Goal: Task Accomplishment & Management: Manage account settings

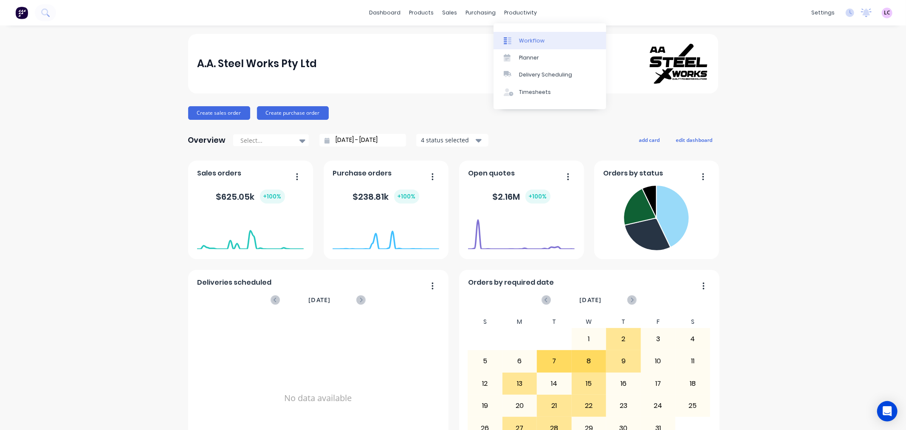
click at [538, 41] on div "Workflow" at bounding box center [531, 41] width 25 height 8
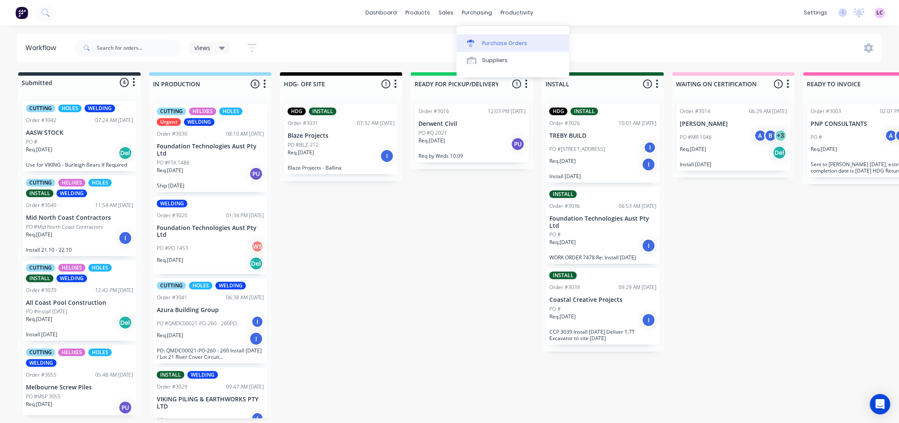
click at [482, 40] on div "Purchase Orders" at bounding box center [504, 44] width 45 height 8
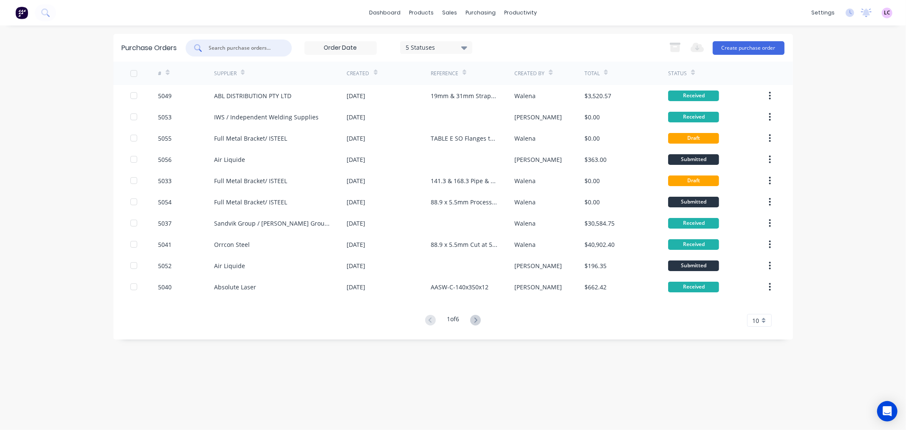
click at [213, 48] on input "text" at bounding box center [243, 48] width 71 height 8
type input "5052"
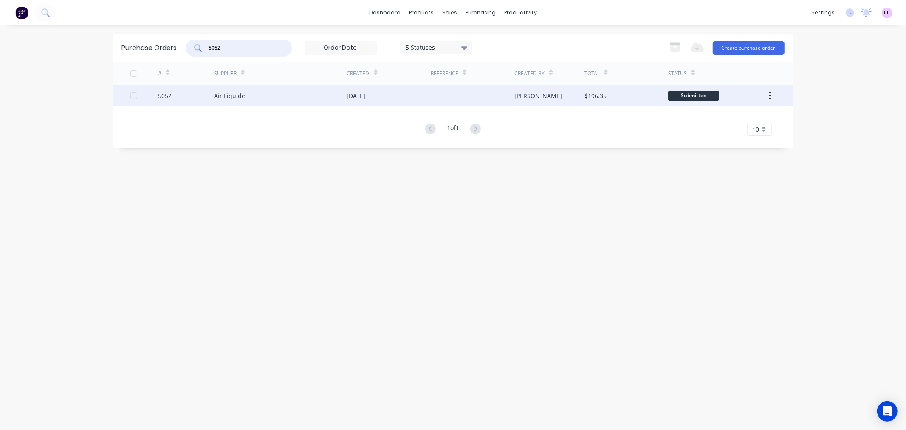
click at [218, 95] on div "Air Liquide" at bounding box center [229, 95] width 31 height 9
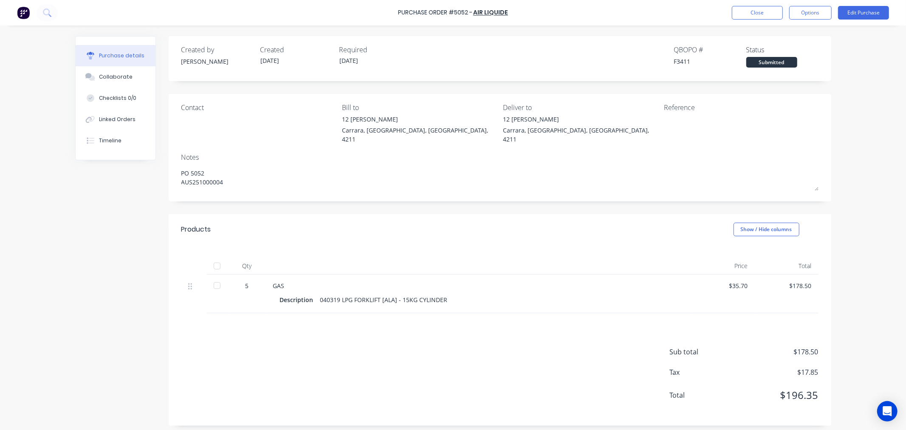
click at [216, 261] on div at bounding box center [217, 266] width 17 height 17
type textarea "x"
drag, startPoint x: 693, startPoint y: 61, endPoint x: 677, endPoint y: 64, distance: 16.3
click at [677, 64] on div "F3411" at bounding box center [710, 61] width 72 height 9
click at [766, 9] on button "Close" at bounding box center [757, 13] width 51 height 14
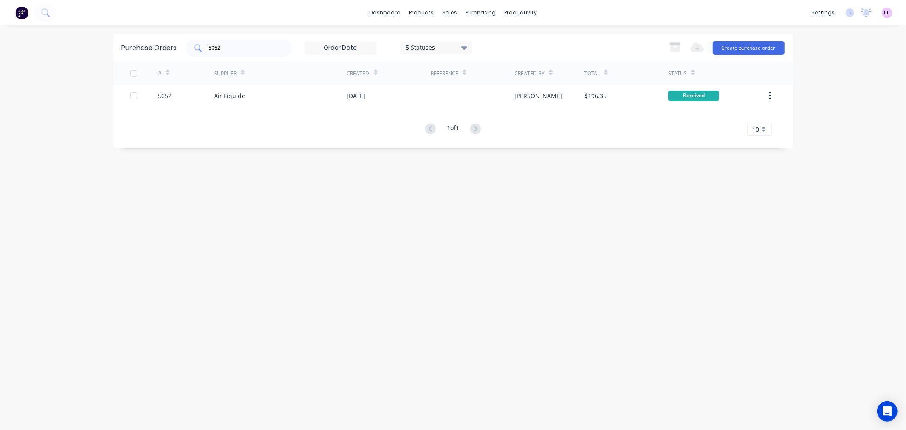
click at [241, 52] on input "5052" at bounding box center [243, 48] width 71 height 8
type input "5056"
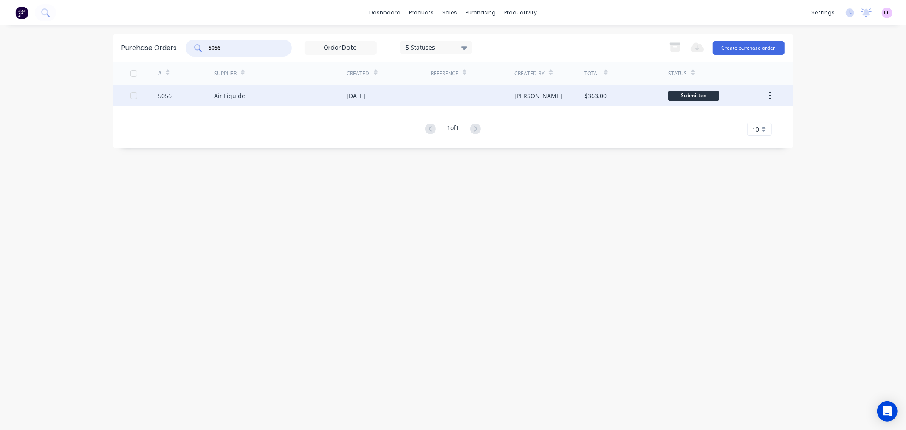
click at [235, 92] on div "Air Liquide" at bounding box center [229, 95] width 31 height 9
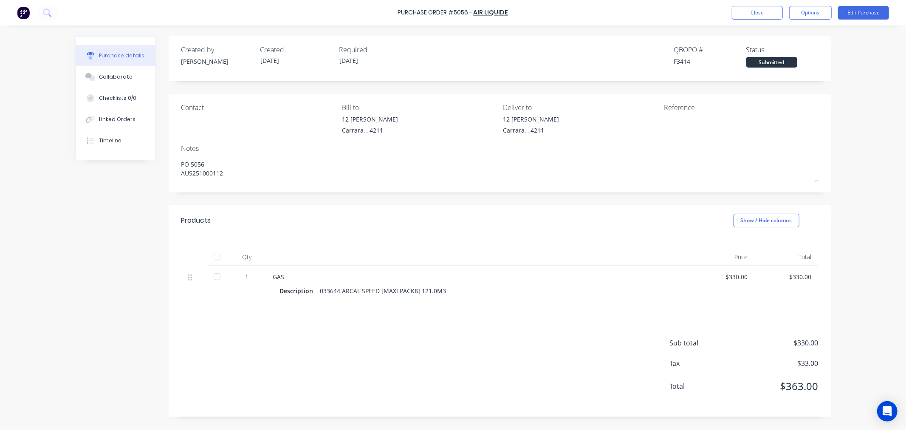
click at [214, 260] on div at bounding box center [217, 257] width 17 height 17
type textarea "x"
click at [742, 14] on button "Close" at bounding box center [757, 13] width 51 height 14
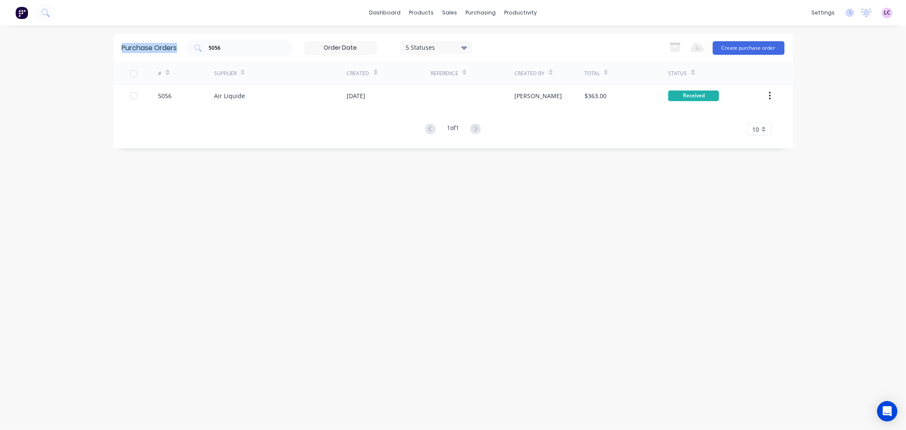
drag, startPoint x: 92, startPoint y: 57, endPoint x: 23, endPoint y: 58, distance: 69.3
click at [23, 58] on div "dashboard products sales purchasing productivity dashboard products Product Cat…" at bounding box center [453, 215] width 906 height 430
click at [232, 49] on input "5056" at bounding box center [243, 48] width 71 height 8
type input "5051"
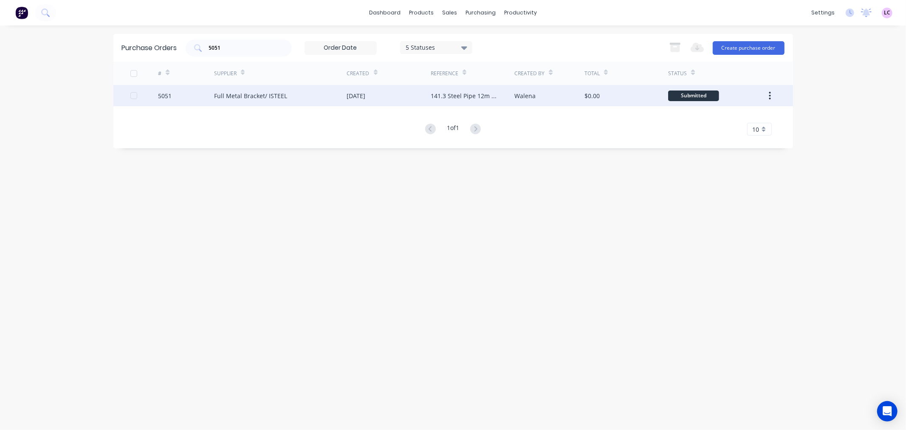
click at [247, 99] on div "Full Metal Bracket/ ISTEEL" at bounding box center [250, 95] width 73 height 9
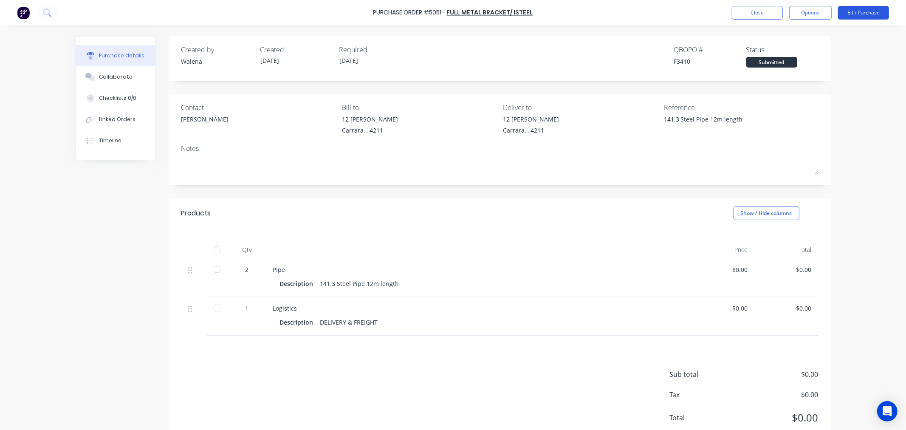
click at [865, 15] on button "Edit Purchase" at bounding box center [863, 13] width 51 height 14
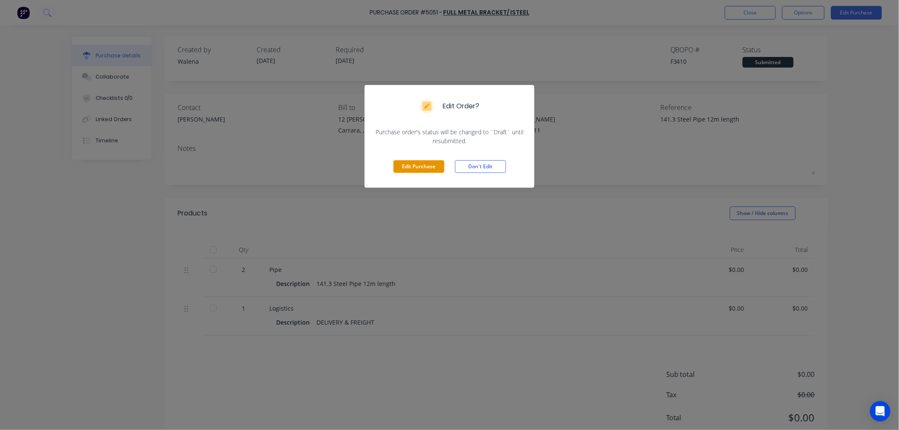
click at [424, 164] on button "Edit Purchase" at bounding box center [419, 166] width 51 height 13
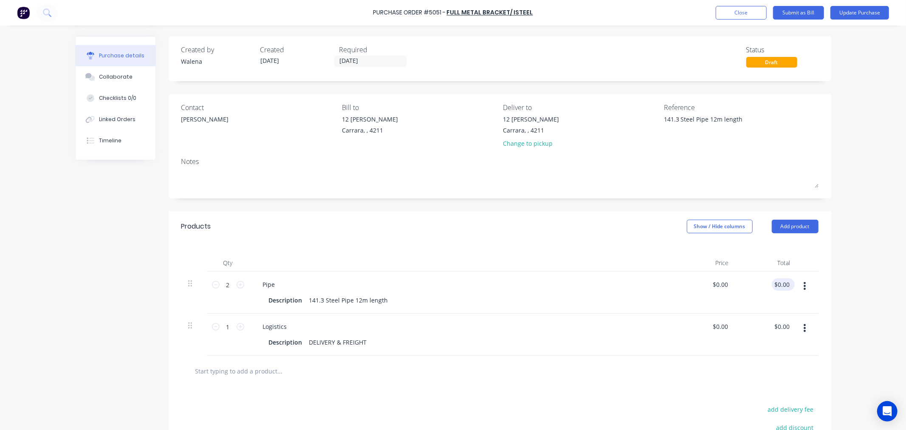
type textarea "x"
type input "0.00"
click at [776, 282] on input "0.00" at bounding box center [784, 284] width 16 height 12
type textarea "x"
click at [776, 282] on input "0.00" at bounding box center [784, 284] width 16 height 12
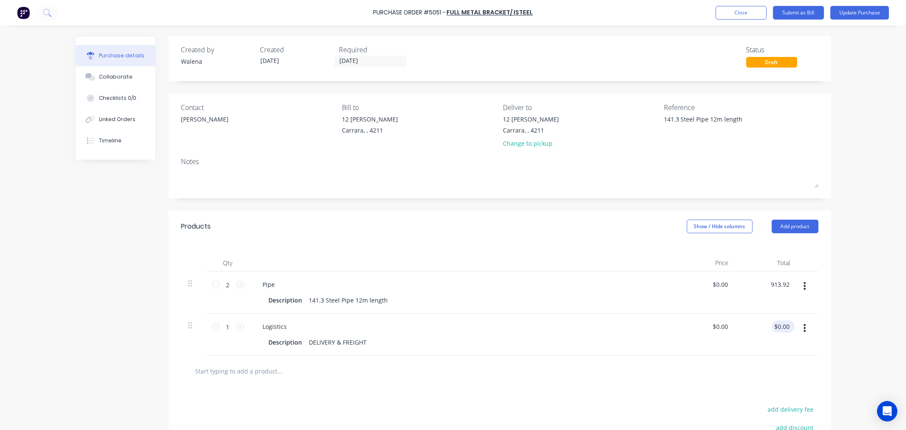
type input "913.92"
click at [773, 330] on input "$0.00" at bounding box center [782, 326] width 20 height 12
type textarea "x"
type input "$456.96"
type input "$913.92"
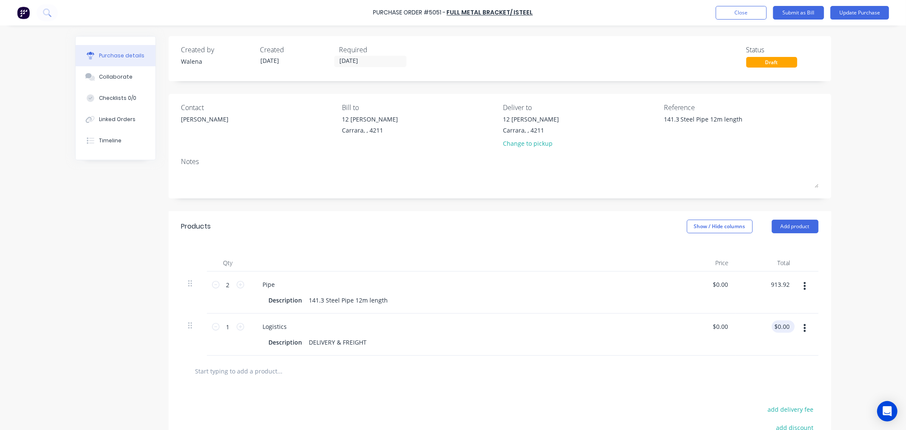
type input "0.00"
click at [776, 330] on input "0.00" at bounding box center [784, 326] width 16 height 12
type textarea "x"
type input "110"
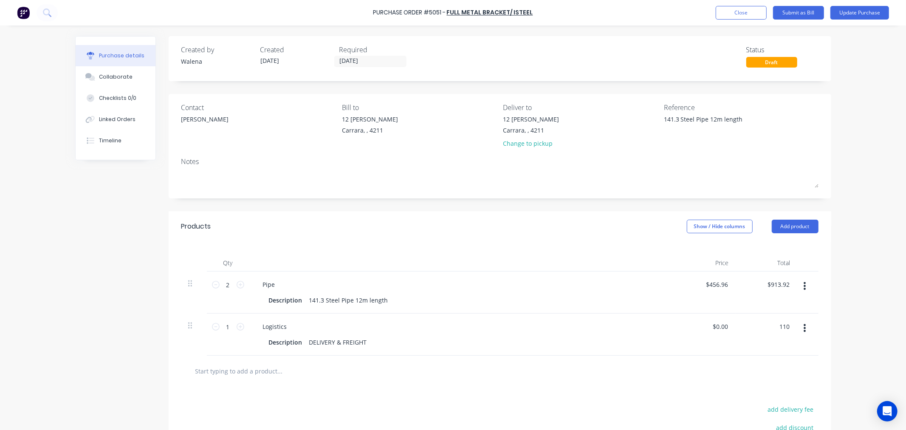
type textarea "x"
type input "$110.00"
click at [845, 324] on div "Purchase Order #5051 - Full Metal Bracket/ ISTEEL Add product Close Submit as B…" at bounding box center [453, 215] width 906 height 430
click at [868, 12] on button "Update Purchase" at bounding box center [860, 13] width 59 height 14
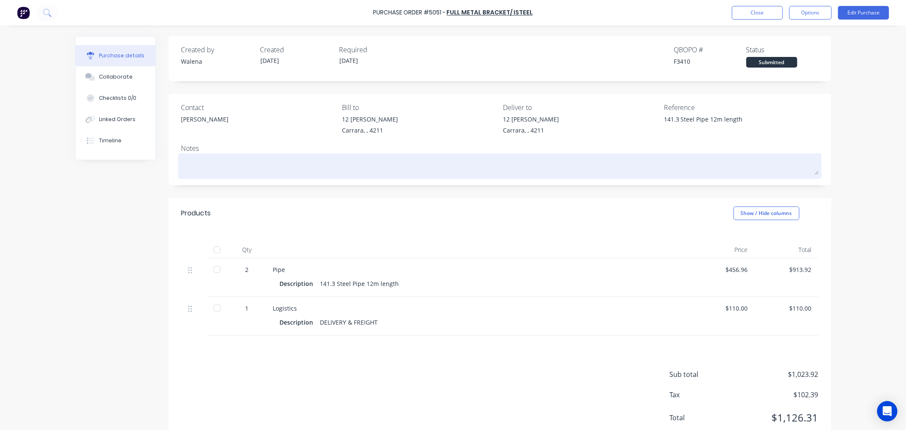
click at [224, 162] on textarea at bounding box center [499, 165] width 637 height 19
type textarea "x"
type textarea "P"
type textarea "x"
type textarea "PO"
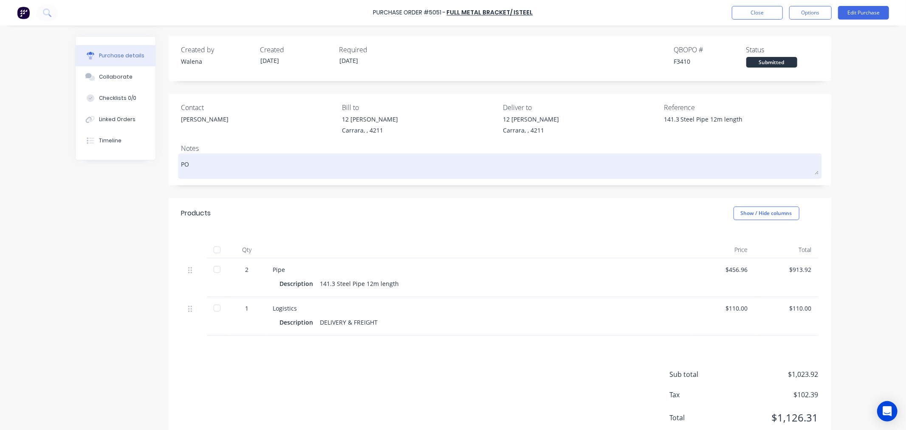
type textarea "x"
type textarea "PO"
type textarea "x"
type textarea "PO 5"
type textarea "x"
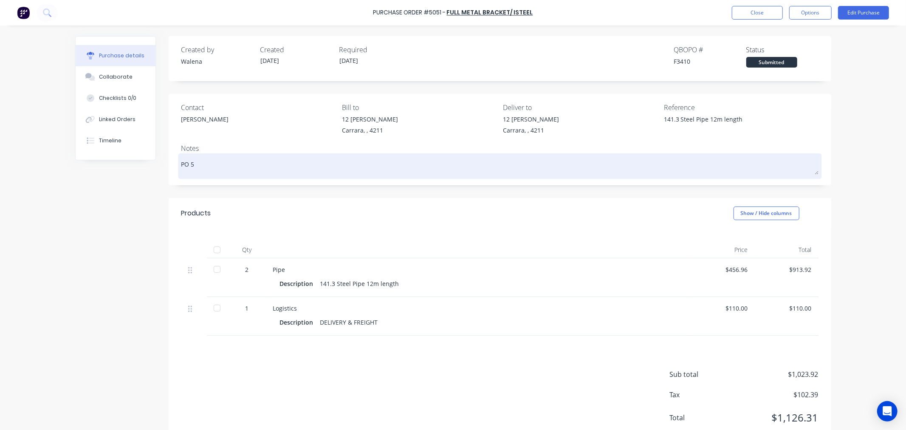
type textarea "PO 50"
type textarea "x"
type textarea "PO 505"
type textarea "x"
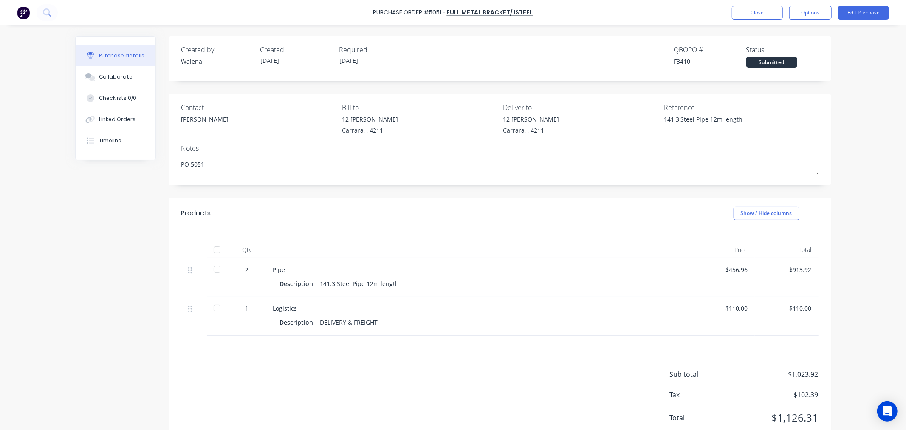
type textarea "PO 5051"
type textarea "x"
type textarea "PO 5051"
click at [894, 93] on div "Purchase Order #5051 - Full Metal Bracket/ ISTEEL Close Options Edit Purchase P…" at bounding box center [453, 215] width 906 height 430
click at [748, 12] on button "Close" at bounding box center [757, 13] width 51 height 14
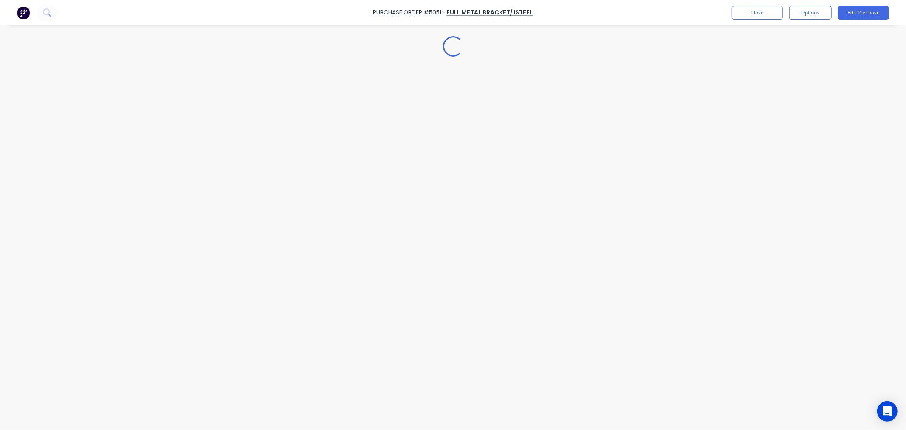
type textarea "x"
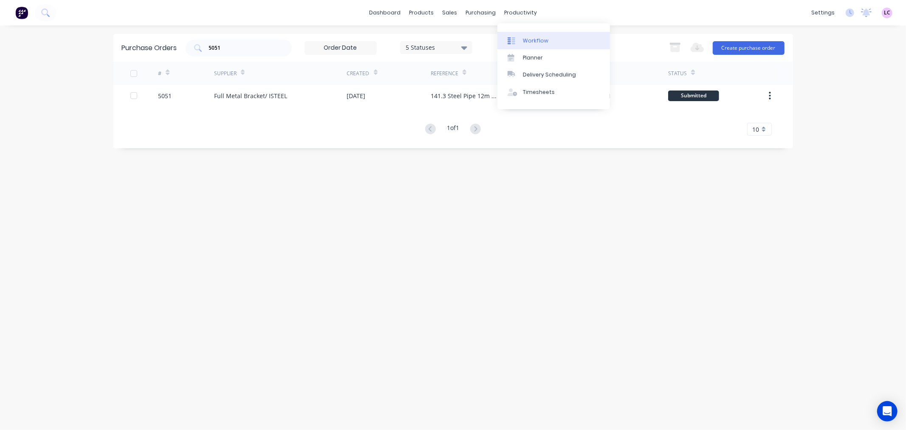
click at [531, 34] on link "Workflow" at bounding box center [554, 40] width 113 height 17
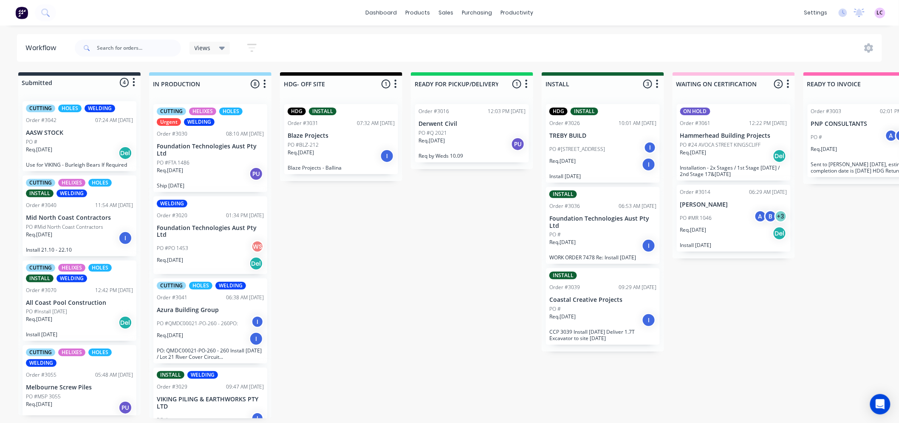
click at [74, 226] on p "PO #Mid North Coast Contractors" at bounding box center [64, 227] width 77 height 8
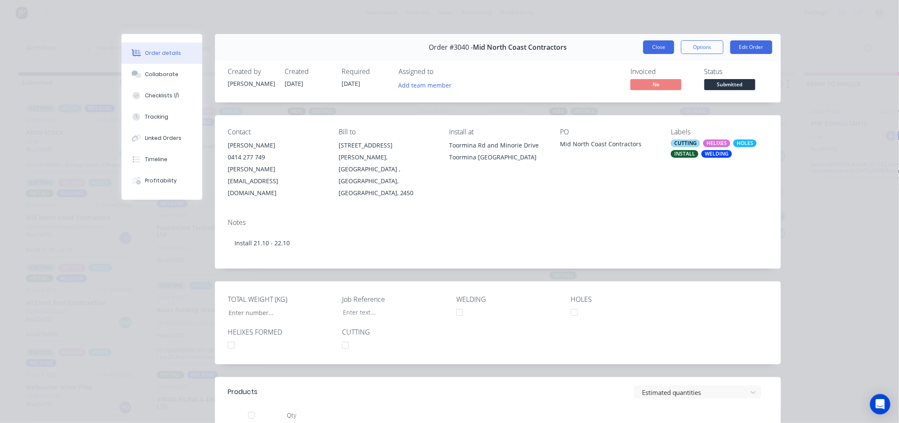
click at [661, 49] on button "Close" at bounding box center [658, 47] width 31 height 14
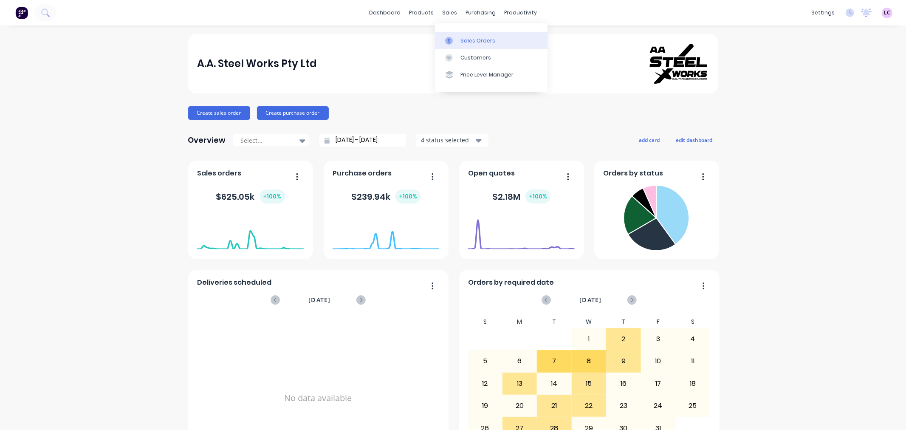
click at [455, 44] on div at bounding box center [451, 41] width 13 height 8
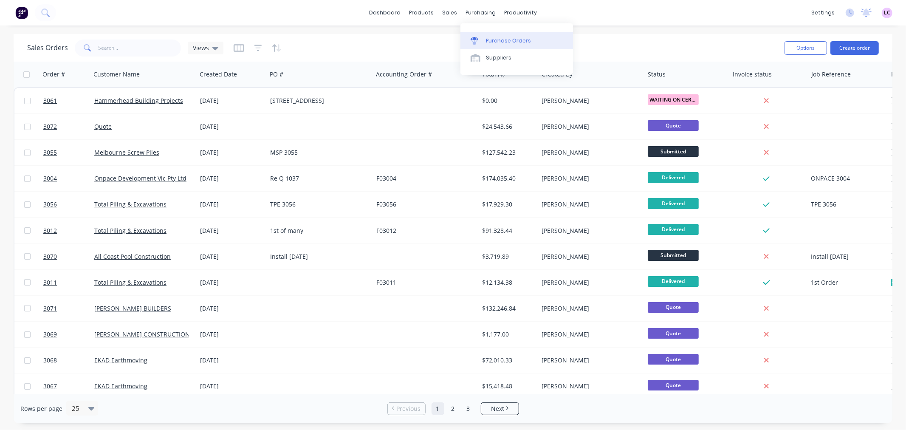
click at [475, 37] on icon at bounding box center [475, 38] width 8 height 3
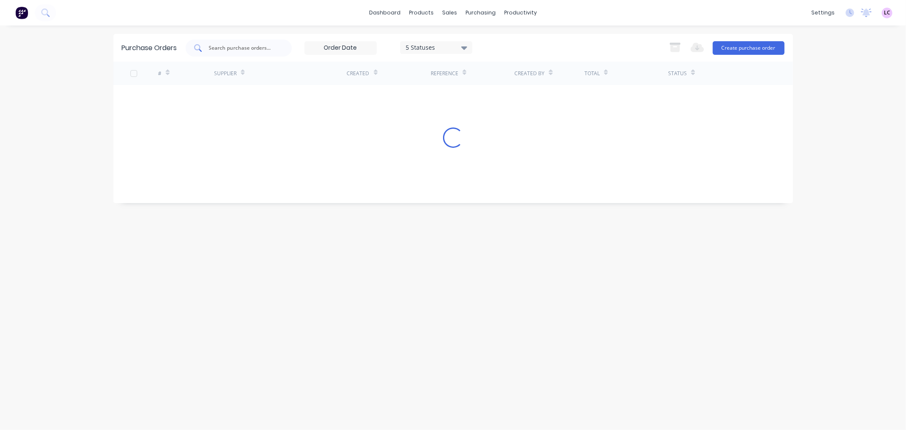
click at [225, 41] on div at bounding box center [239, 48] width 106 height 17
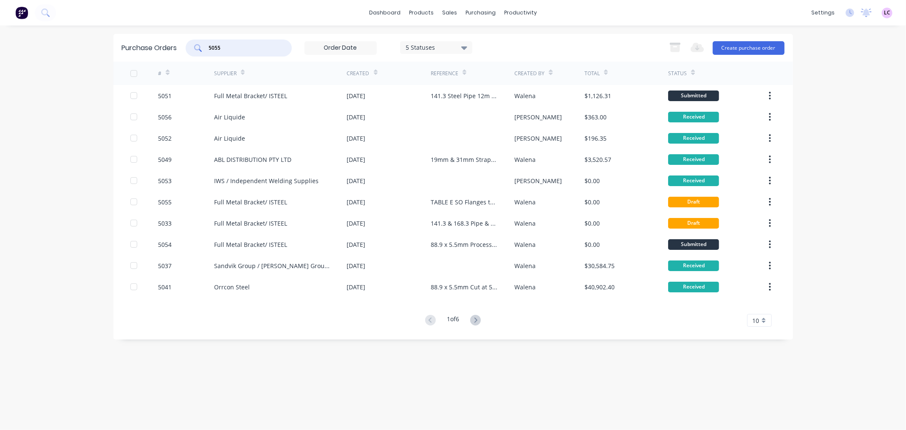
type input "5055"
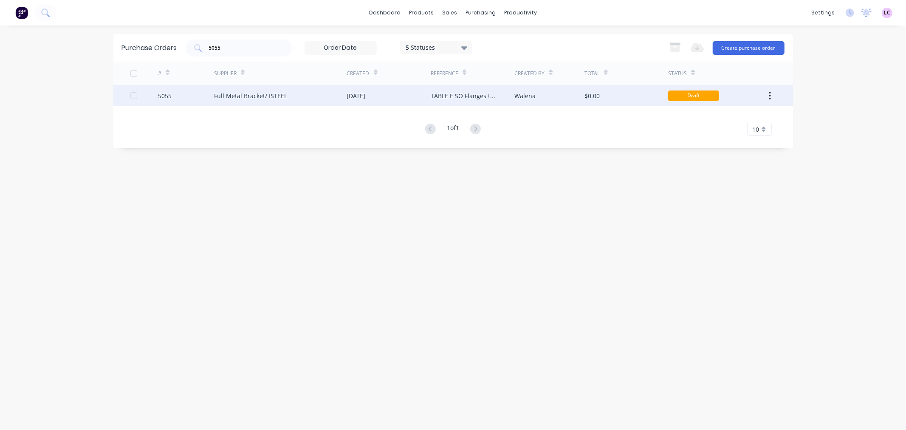
click at [245, 96] on div "Full Metal Bracket/ ISTEEL" at bounding box center [250, 95] width 73 height 9
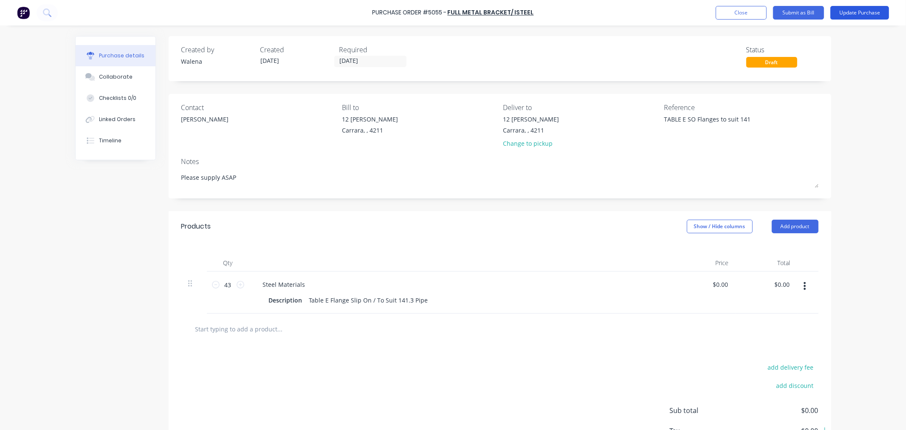
click at [847, 8] on button "Update Purchase" at bounding box center [860, 13] width 59 height 14
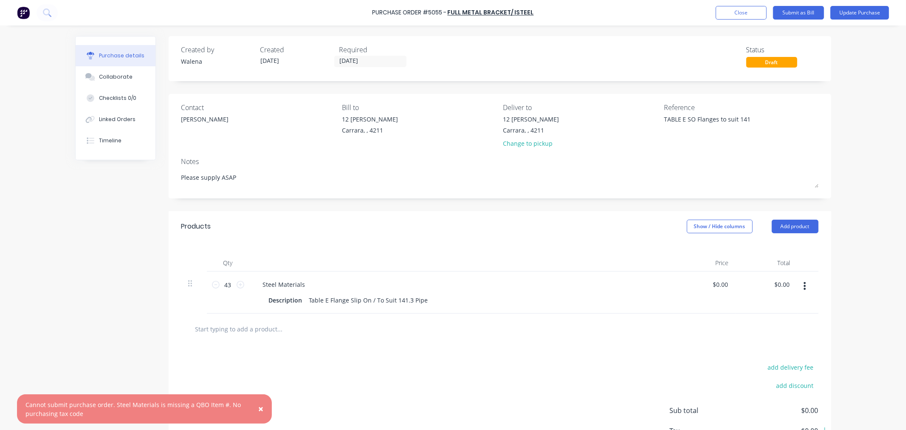
click at [260, 408] on span "×" at bounding box center [260, 409] width 5 height 12
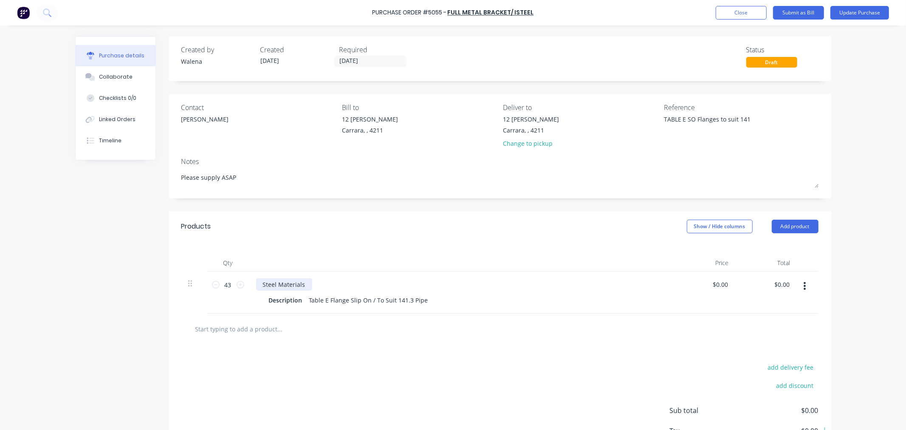
click at [287, 286] on div "Steel Materials" at bounding box center [284, 284] width 56 height 12
click at [245, 332] on input "text" at bounding box center [280, 328] width 170 height 17
type textarea "x"
type input "T"
type textarea "x"
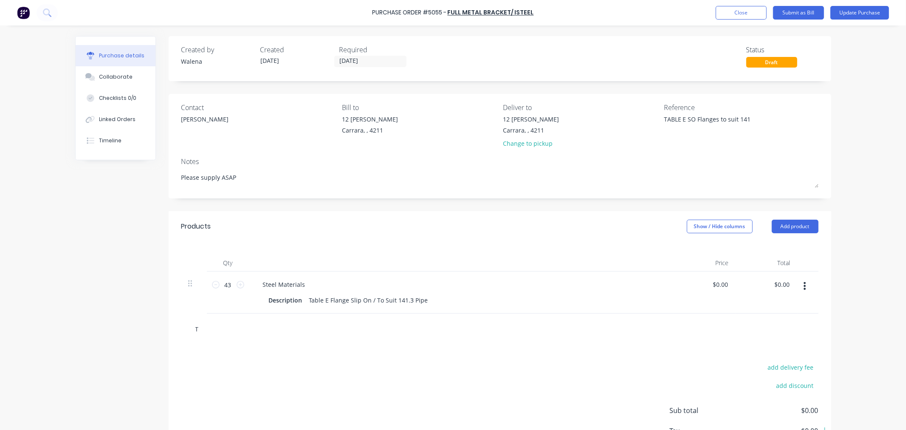
type input "TA"
type textarea "x"
type input "TAB"
type textarea "x"
type input "TABL"
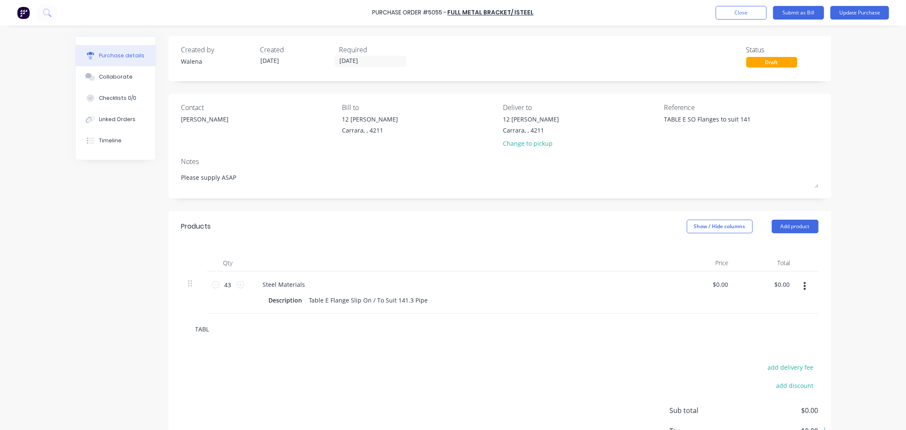
type textarea "x"
type input "TABLE"
type textarea "x"
type input "TABLE E"
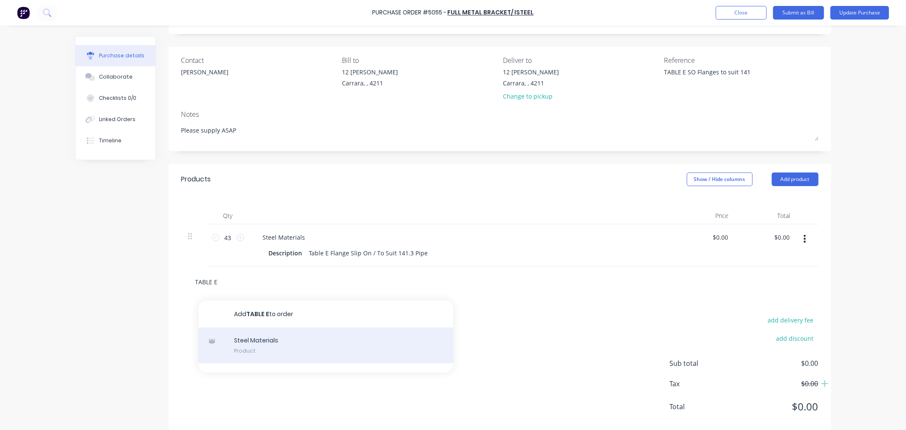
type textarea "x"
type input "TABL"
type textarea "x"
type input "TAB"
type textarea "x"
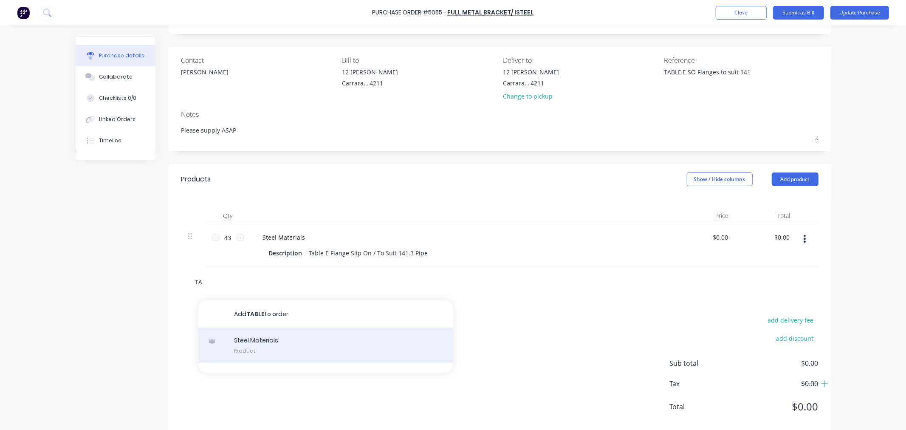
type input "T"
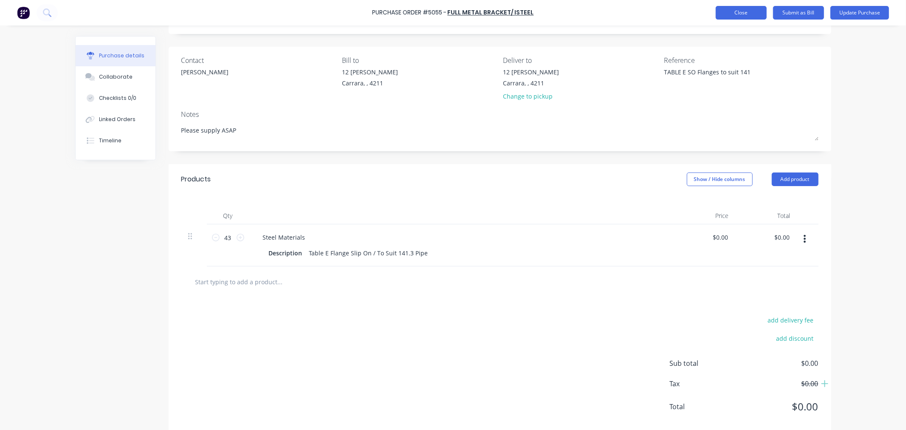
type textarea "x"
click at [742, 13] on button "Close" at bounding box center [741, 13] width 51 height 14
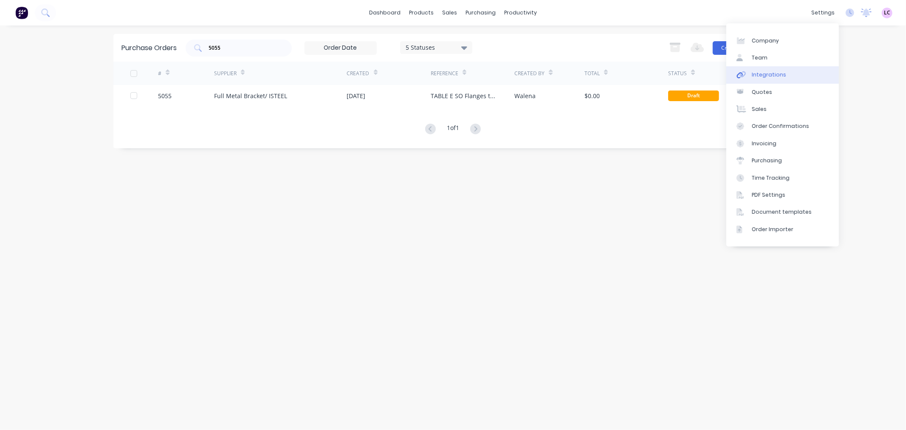
click at [782, 74] on div "Integrations" at bounding box center [769, 75] width 34 height 8
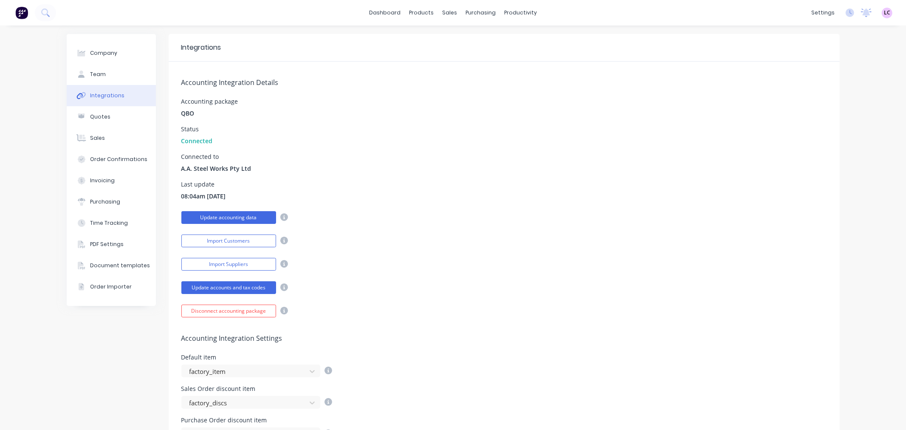
click at [251, 216] on button "Update accounting data" at bounding box center [228, 217] width 95 height 13
click at [491, 40] on div "Purchase Orders" at bounding box center [504, 41] width 45 height 8
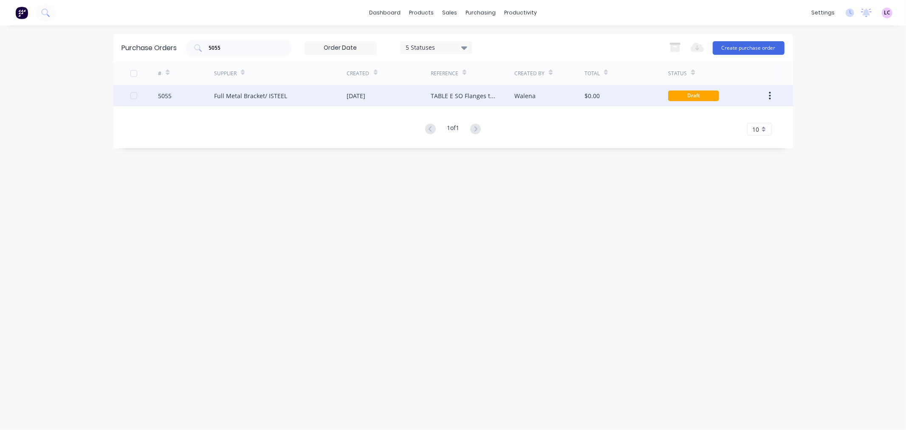
click at [266, 95] on div "Full Metal Bracket/ ISTEEL" at bounding box center [250, 95] width 73 height 9
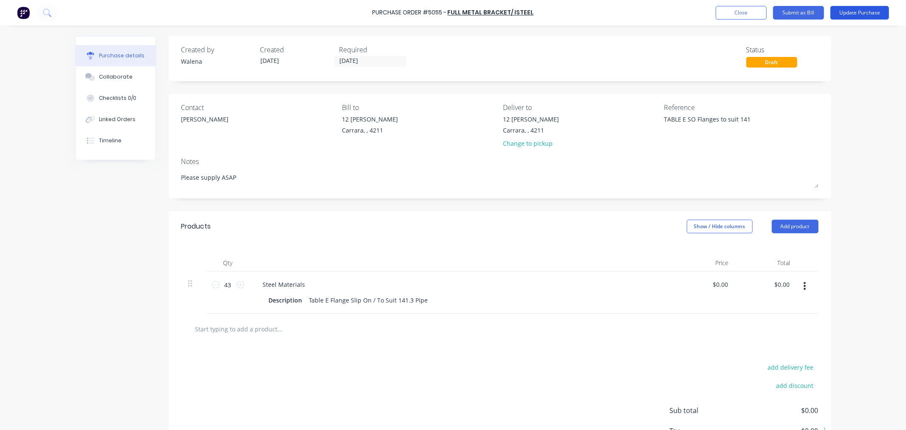
click at [844, 13] on button "Update Purchase" at bounding box center [860, 13] width 59 height 14
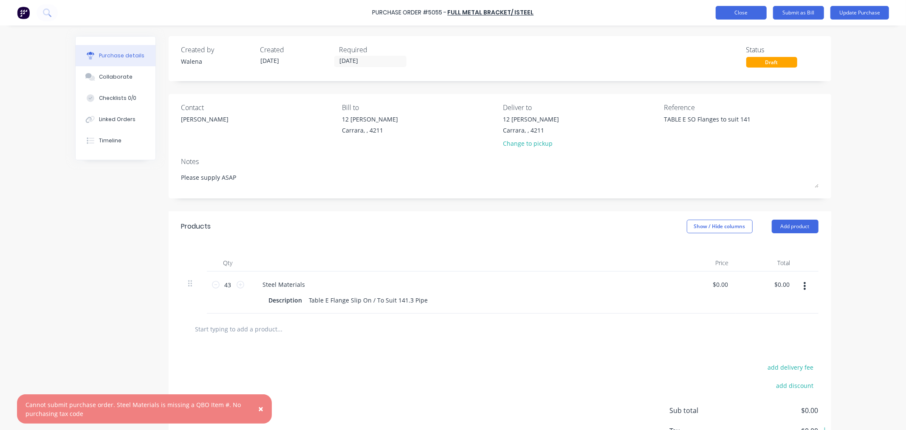
click at [754, 10] on button "Close" at bounding box center [741, 13] width 51 height 14
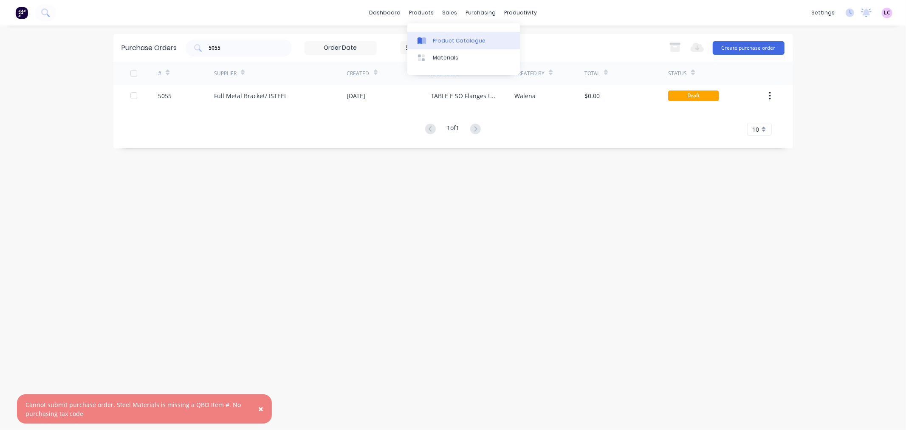
click at [423, 44] on icon at bounding box center [422, 41] width 8 height 8
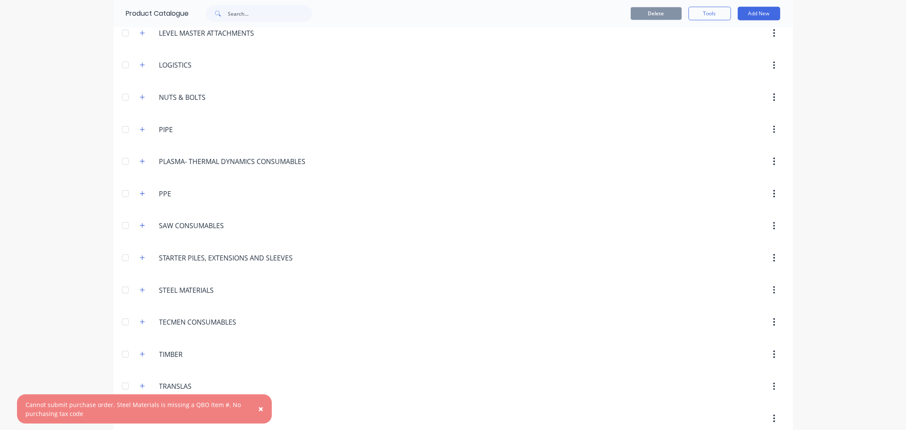
scroll to position [795, 0]
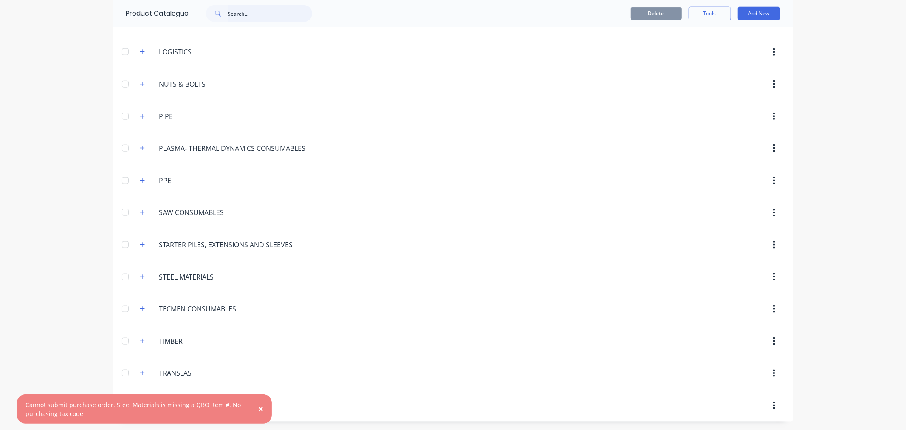
click at [241, 15] on input "text" at bounding box center [270, 13] width 84 height 17
type input "STEEL MAT"
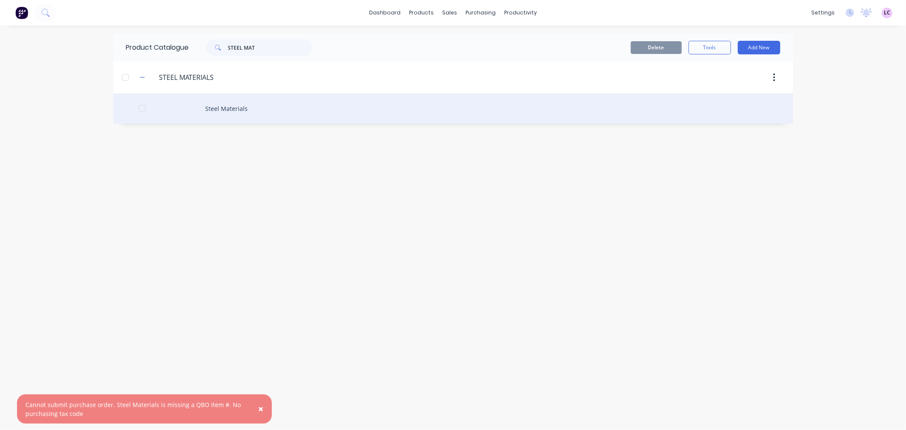
click at [235, 107] on div "Steel Materials" at bounding box center [453, 108] width 680 height 30
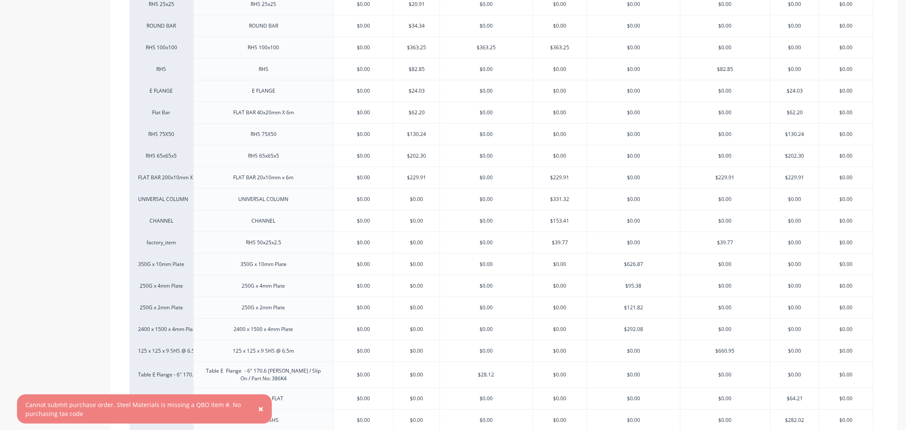
scroll to position [277, 0]
click at [262, 408] on span "×" at bounding box center [260, 409] width 5 height 12
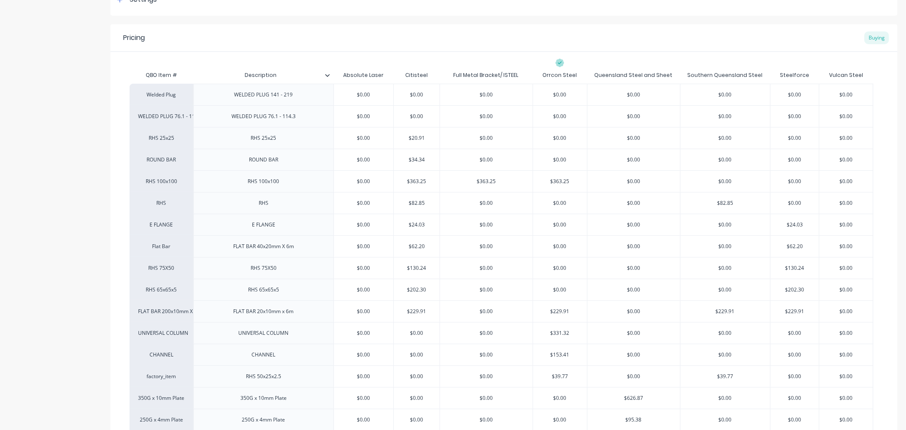
scroll to position [94, 0]
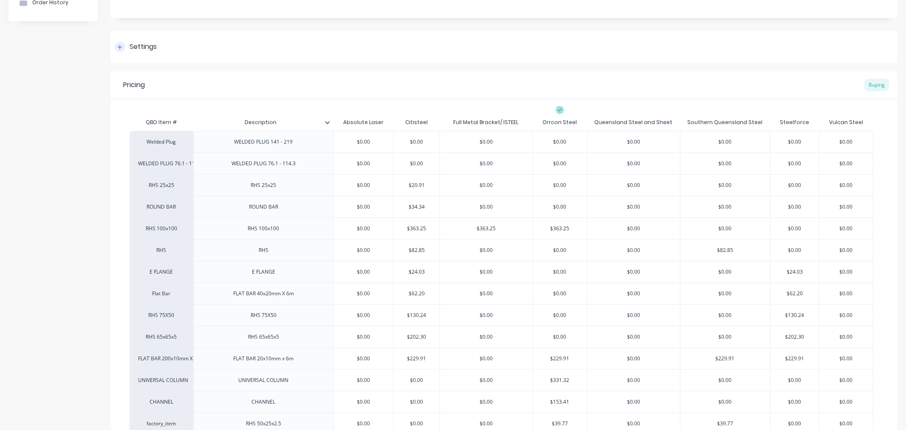
click at [120, 48] on icon at bounding box center [120, 47] width 5 height 5
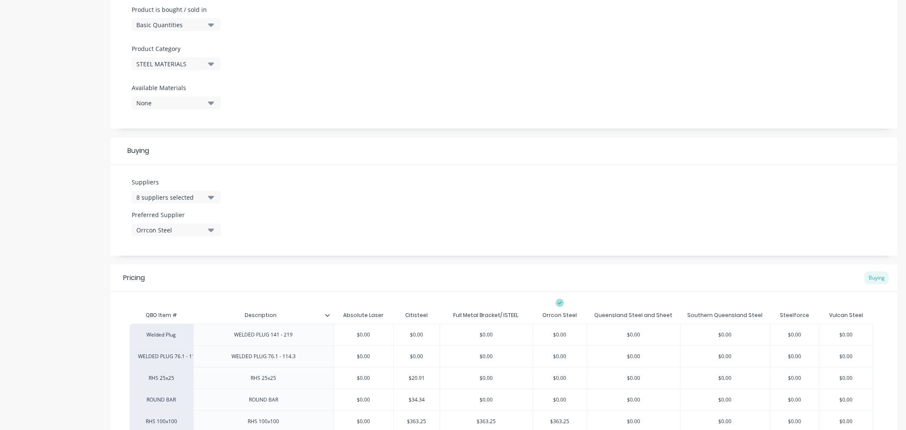
scroll to position [283, 0]
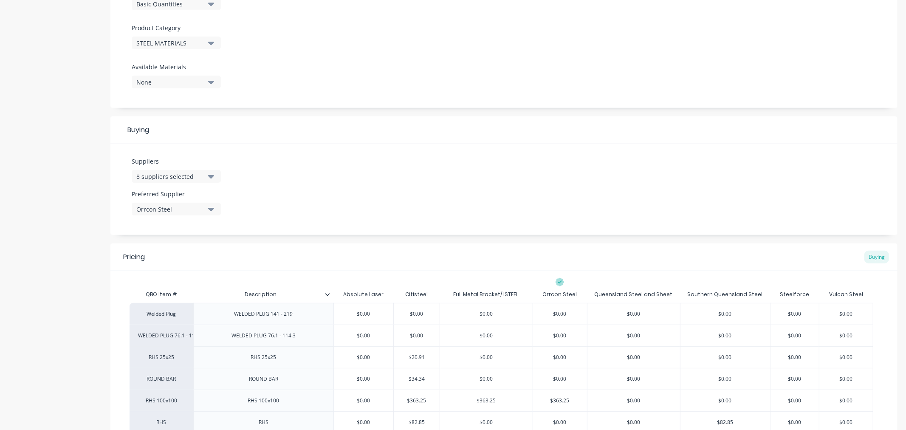
click at [211, 42] on icon "button" at bounding box center [211, 43] width 6 height 3
click at [345, 62] on div at bounding box center [504, 59] width 745 height 6
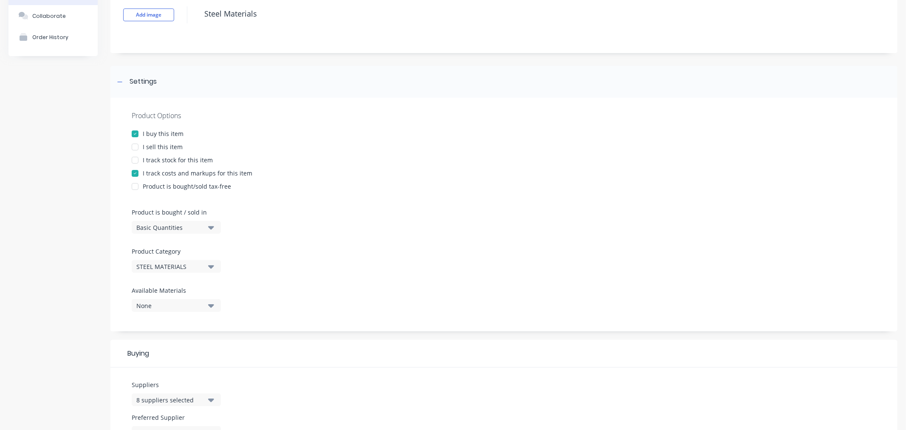
scroll to position [0, 0]
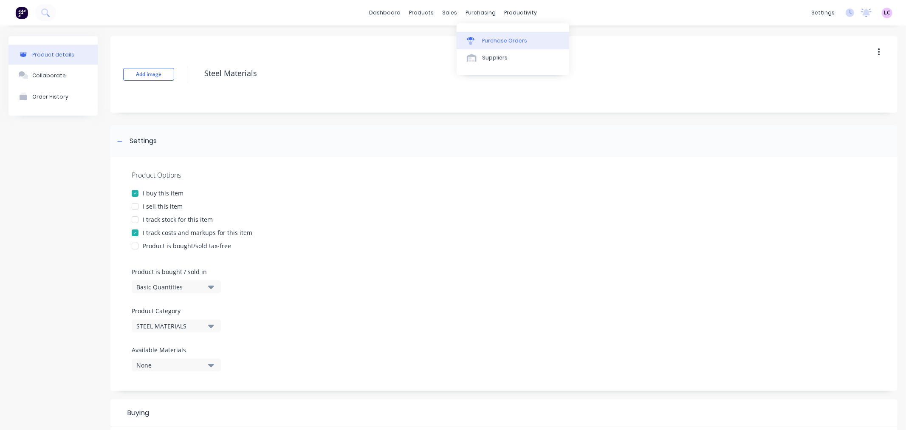
click at [481, 40] on link "Purchase Orders" at bounding box center [513, 40] width 113 height 17
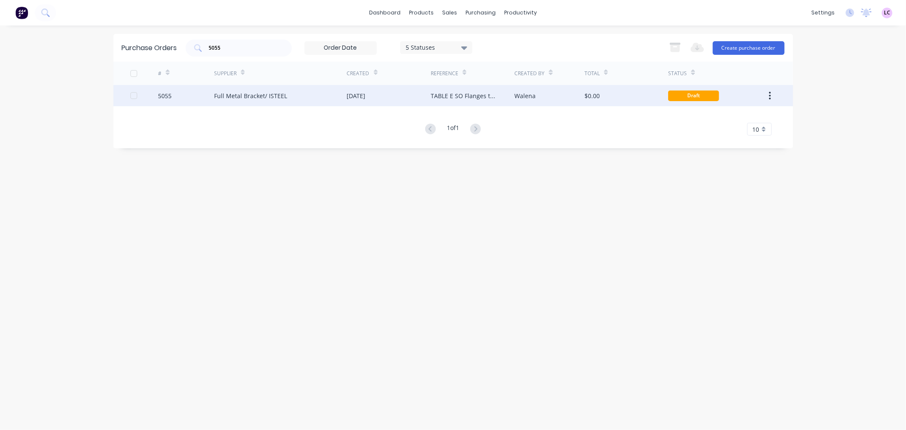
click at [384, 93] on div "[DATE]" at bounding box center [389, 95] width 84 height 21
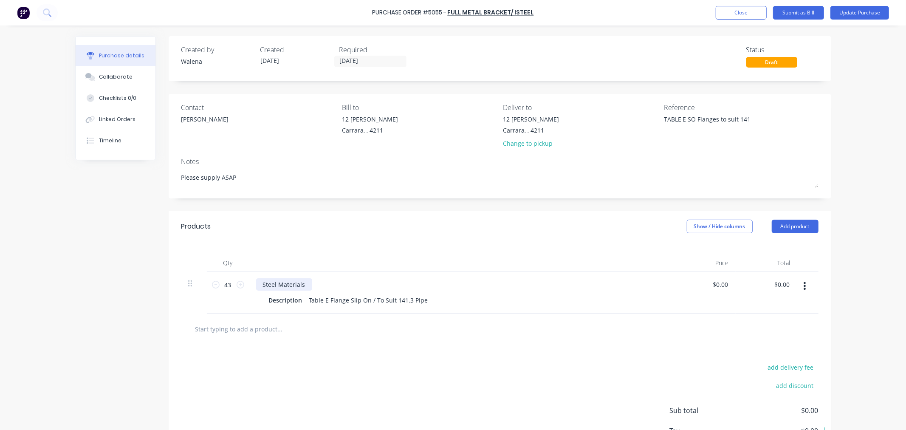
click at [283, 287] on div "Steel Materials" at bounding box center [284, 284] width 56 height 12
click at [207, 334] on input "text" at bounding box center [280, 328] width 170 height 17
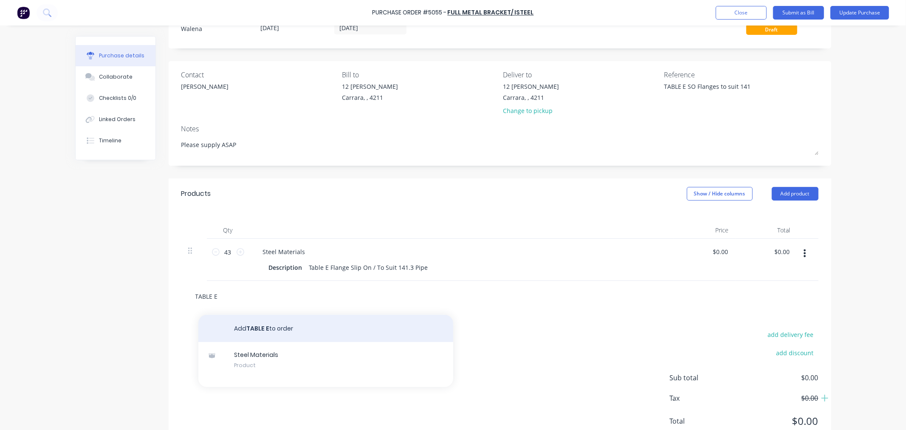
scroll to position [47, 0]
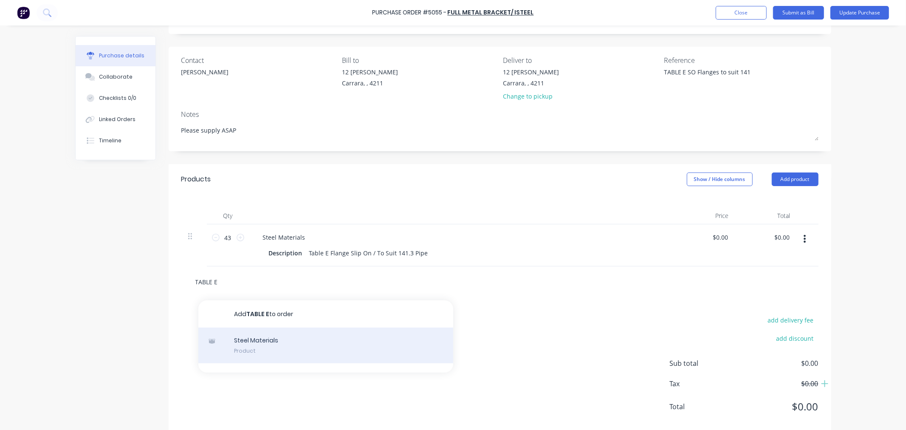
type input "TABLE E"
click at [301, 343] on div "Steel Materials Product" at bounding box center [325, 346] width 255 height 36
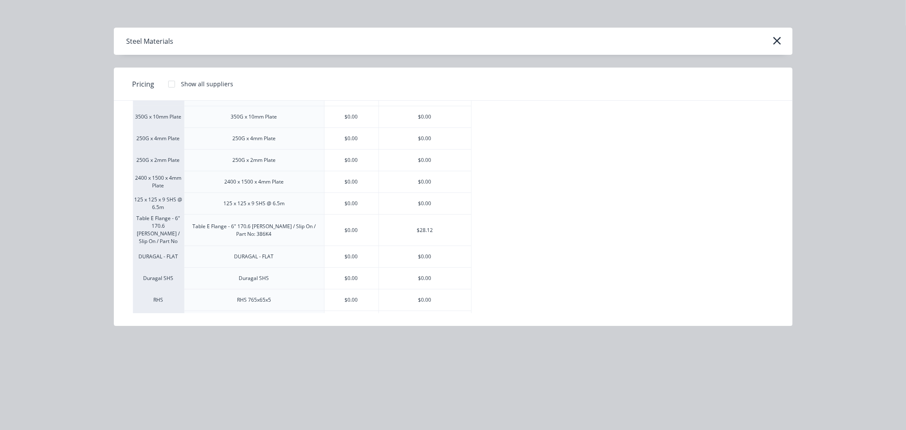
scroll to position [457, 0]
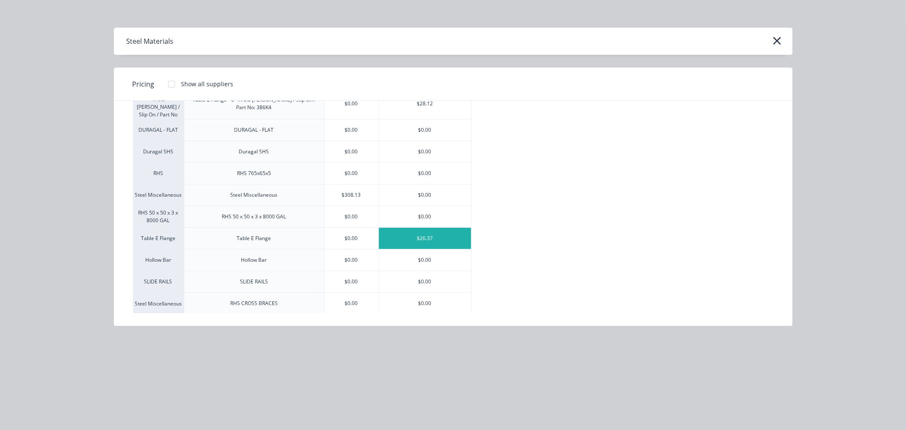
click at [437, 233] on div "$26.37" at bounding box center [425, 238] width 92 height 21
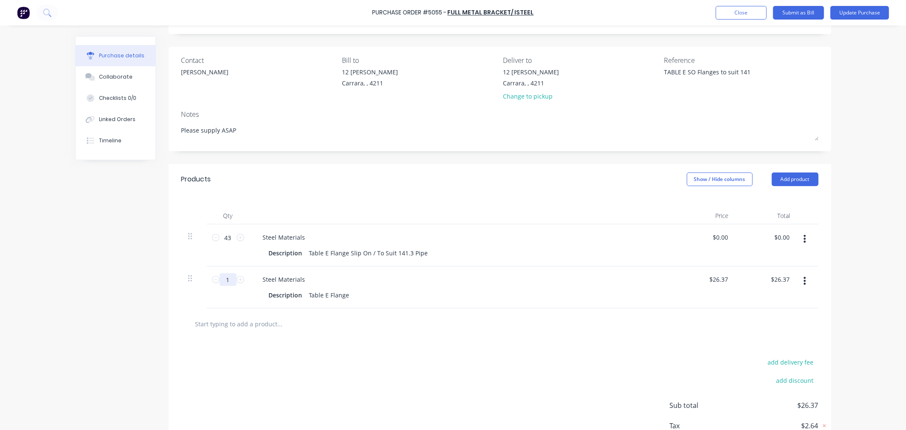
click at [230, 279] on input "1" at bounding box center [228, 279] width 17 height 13
type input "4"
type input "$105.48"
type input "43"
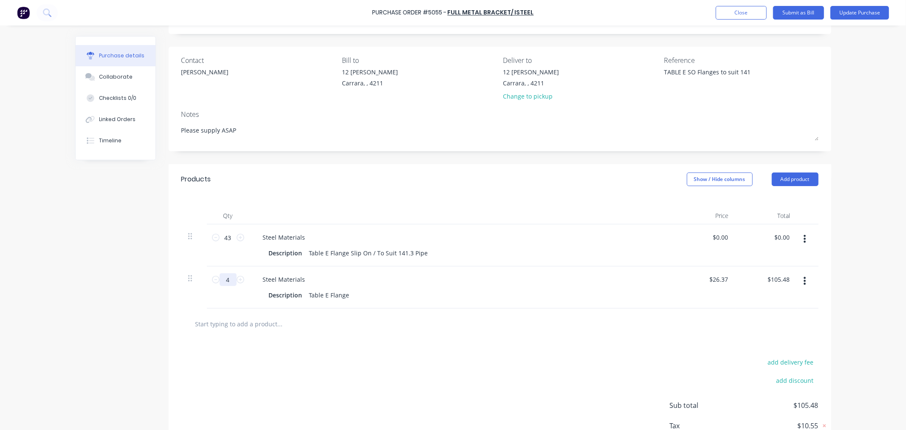
type input "$1,133.91"
type input "43"
click at [388, 248] on div "Table E Flange Slip On / To Suit 141.3 Pipe" at bounding box center [369, 253] width 126 height 12
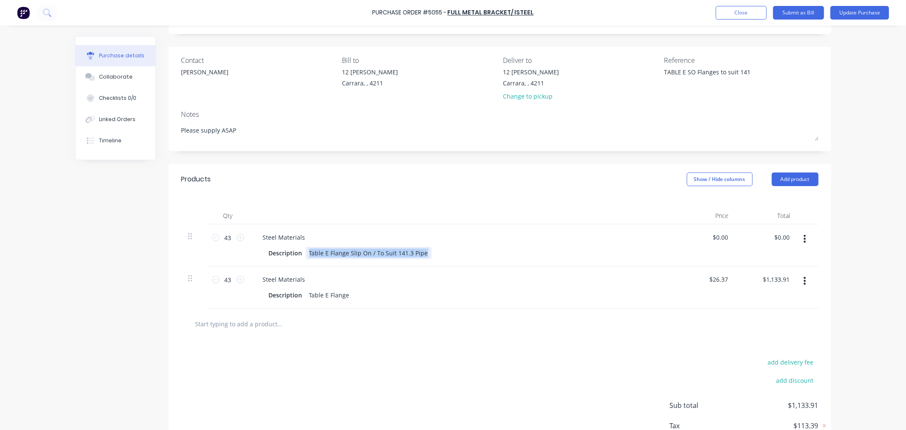
click at [388, 248] on div "Table E Flange Slip On / To Suit 141.3 Pipe" at bounding box center [369, 253] width 126 height 12
copy div "Table E Flange Slip On / To Suit 141.3 Pipe"
click at [346, 297] on div "Table E Flange" at bounding box center [329, 295] width 47 height 12
click at [337, 309] on div at bounding box center [499, 324] width 637 height 31
click at [338, 304] on div "Steel Materials Description Table E Flange" at bounding box center [461, 287] width 425 height 42
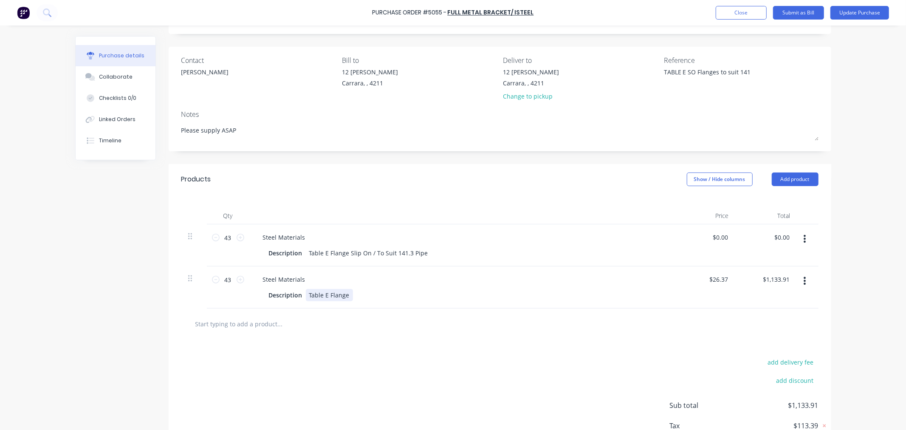
click at [363, 300] on div "Description Table E Flange" at bounding box center [460, 295] width 389 height 12
click at [804, 238] on button "button" at bounding box center [805, 238] width 20 height 15
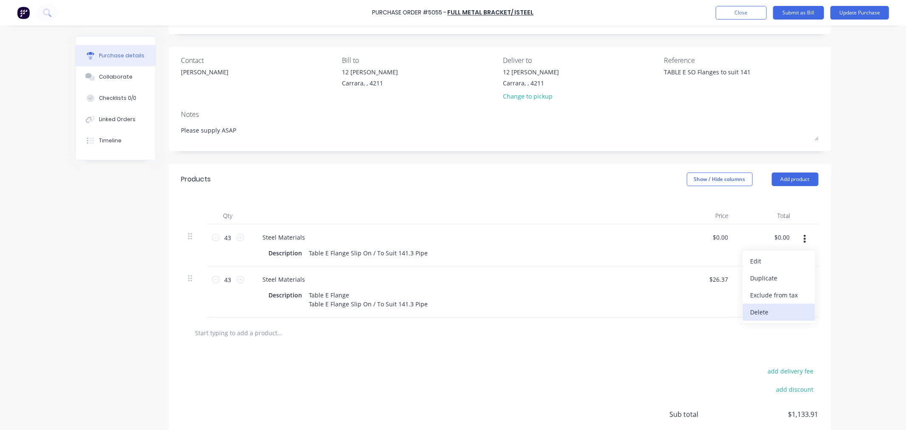
click at [779, 310] on button "Delete" at bounding box center [779, 312] width 72 height 17
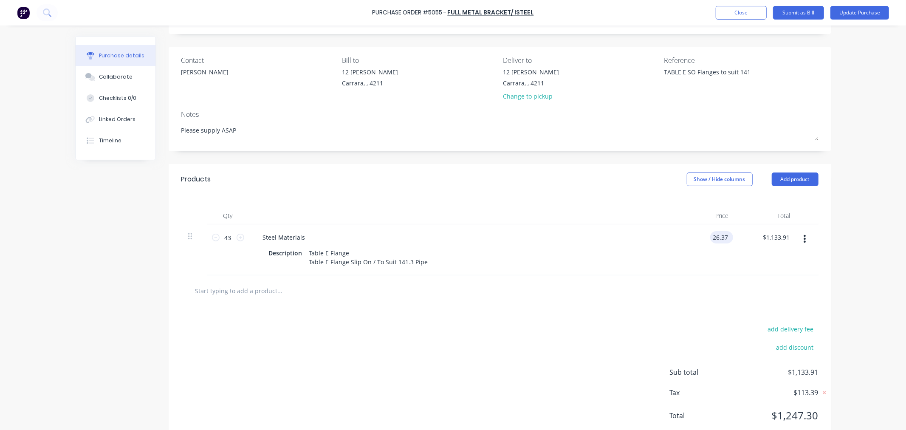
click at [725, 236] on input "26.37" at bounding box center [721, 237] width 20 height 12
type input "$19.86"
type input "$853.98"
click at [831, 264] on div "Purchase details Collaborate Checklists 0/0 Linked Orders Timeline Created by W…" at bounding box center [453, 155] width 773 height 388
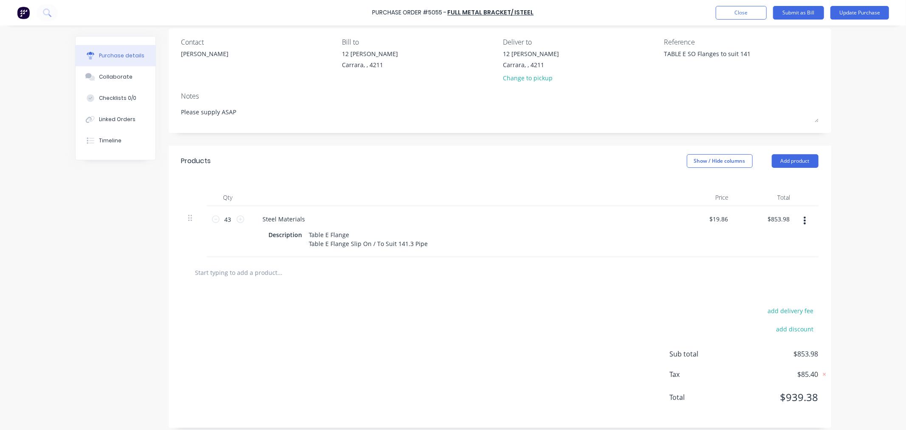
scroll to position [73, 0]
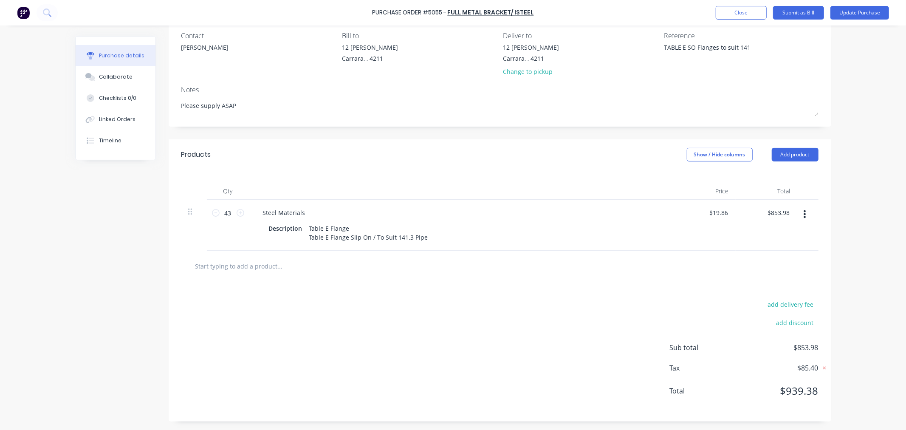
click at [239, 274] on input "text" at bounding box center [280, 266] width 170 height 17
type input "F"
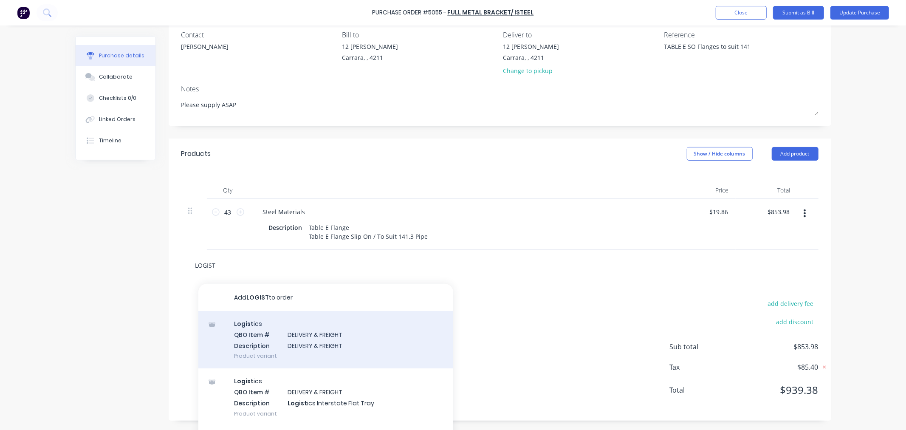
type input "LOGIST"
click at [371, 349] on div "Logist ics QBO Item # DELIVERY & FREIGHT Description DELIVERY & FREIGHT Product…" at bounding box center [325, 339] width 255 height 57
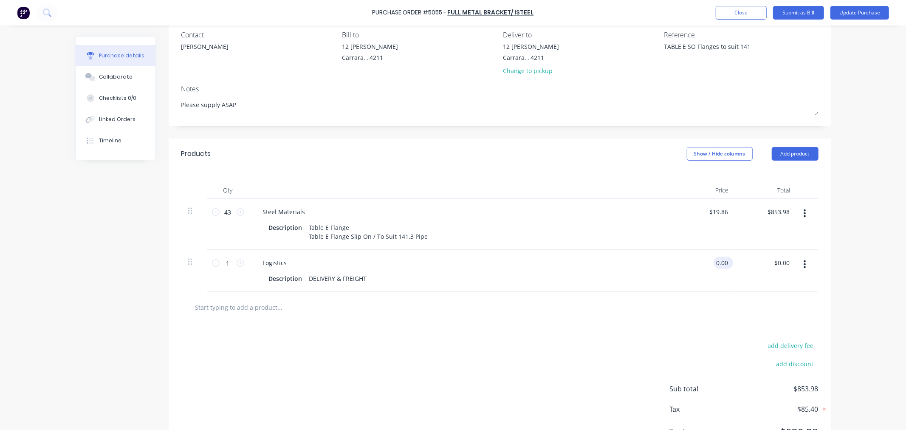
click at [722, 263] on input "0.00" at bounding box center [722, 263] width 16 height 12
type input "$110.00"
click at [844, 287] on div "Purchase Order #5055 - Full Metal Bracket/ ISTEEL Add product Close Submit as B…" at bounding box center [453, 215] width 906 height 430
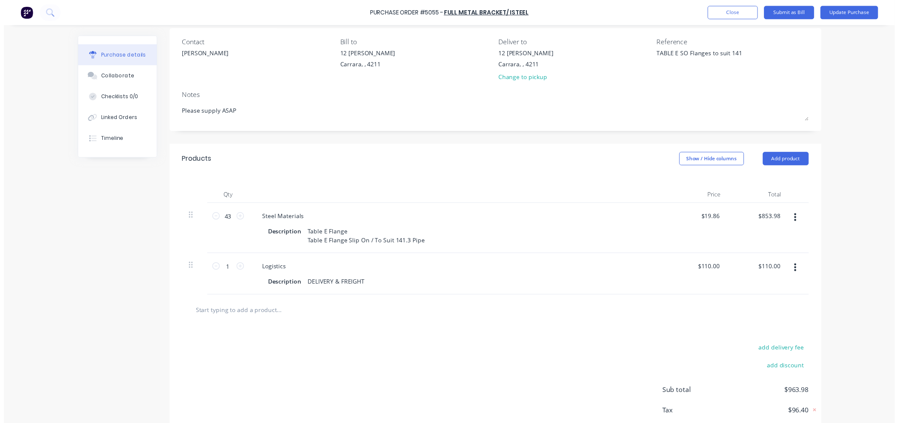
scroll to position [0, 0]
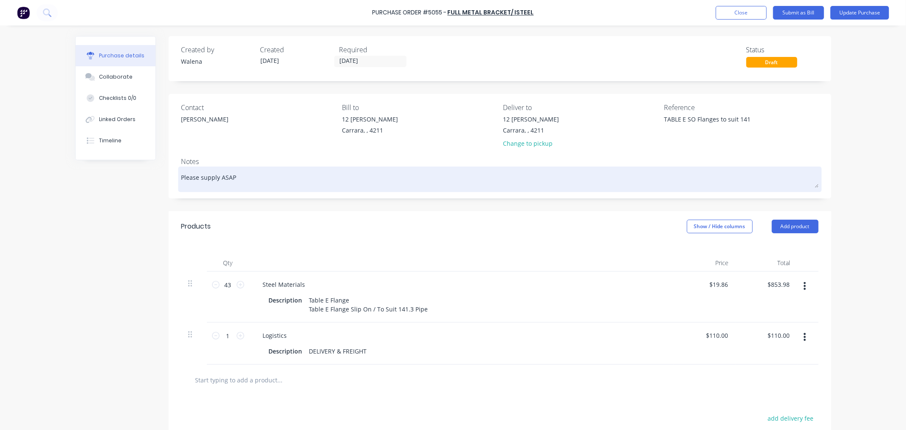
click at [215, 177] on textarea "Please supply ASAP" at bounding box center [499, 178] width 637 height 19
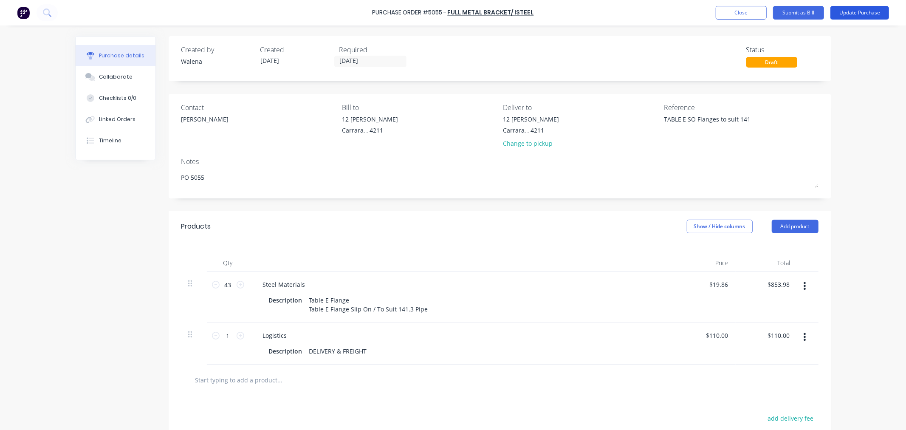
type textarea "PO 5055"
click at [859, 14] on button "Update Purchase" at bounding box center [860, 13] width 59 height 14
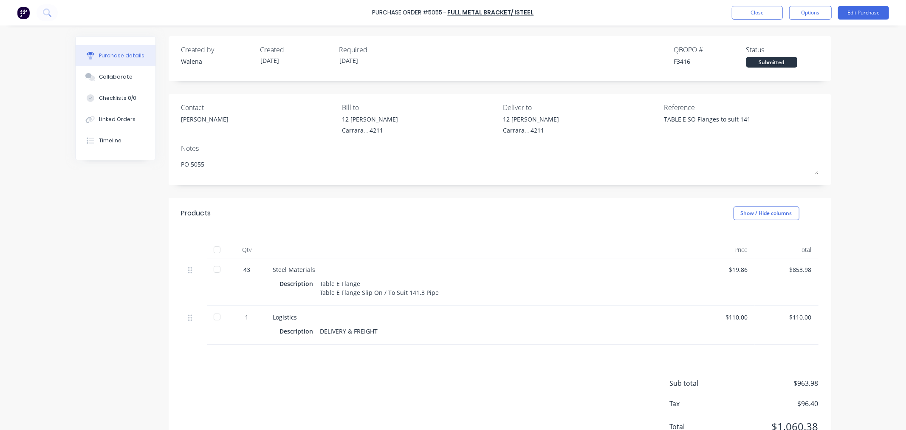
click at [210, 253] on div at bounding box center [217, 249] width 17 height 17
click at [741, 10] on button "Close" at bounding box center [757, 13] width 51 height 14
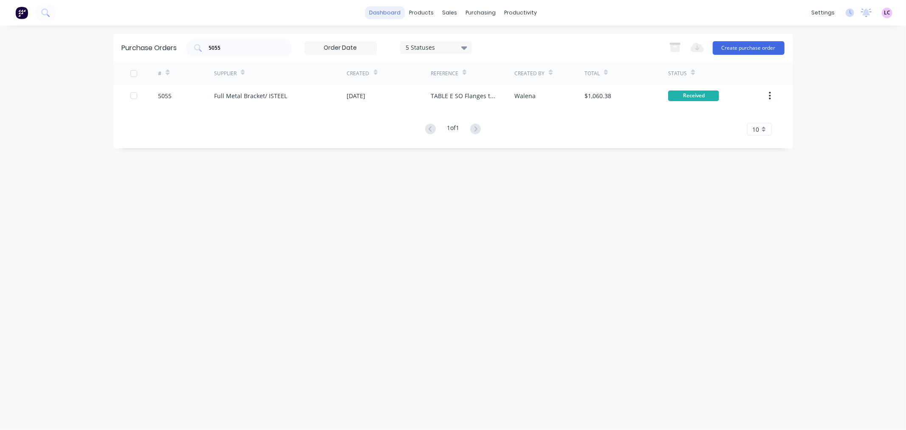
click at [392, 18] on link "dashboard" at bounding box center [385, 12] width 40 height 13
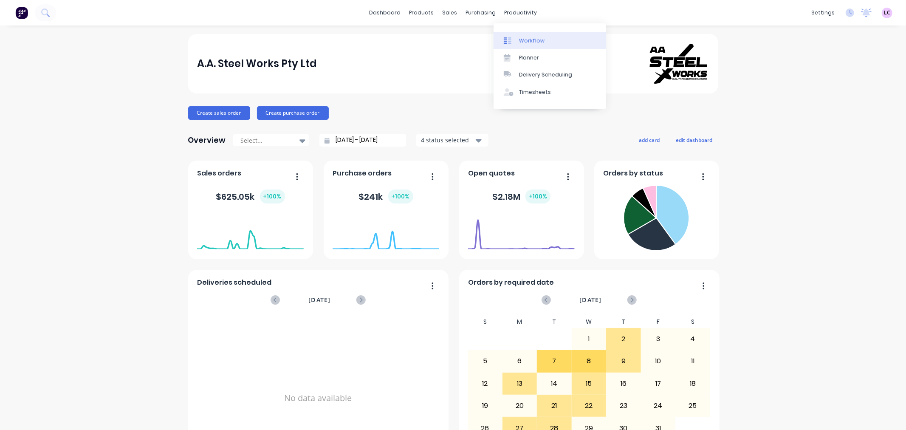
click at [523, 44] on div "Workflow" at bounding box center [531, 41] width 25 height 8
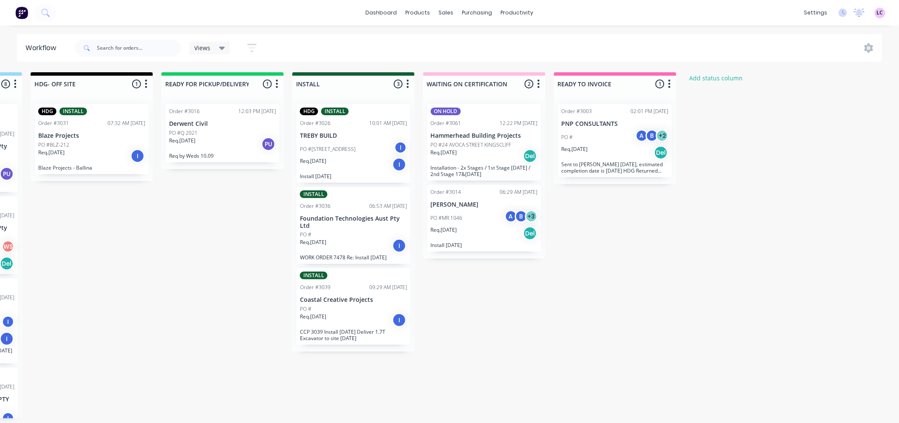
scroll to position [2, 0]
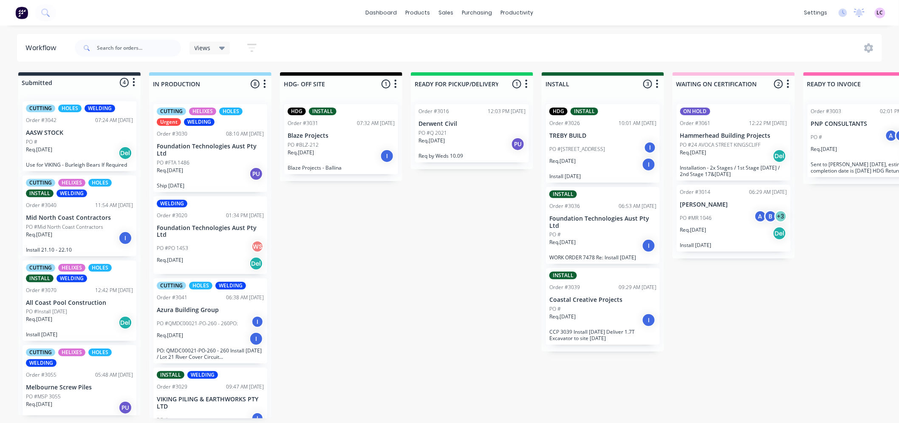
click at [78, 214] on p "Mid North Coast Contractors" at bounding box center [79, 217] width 107 height 7
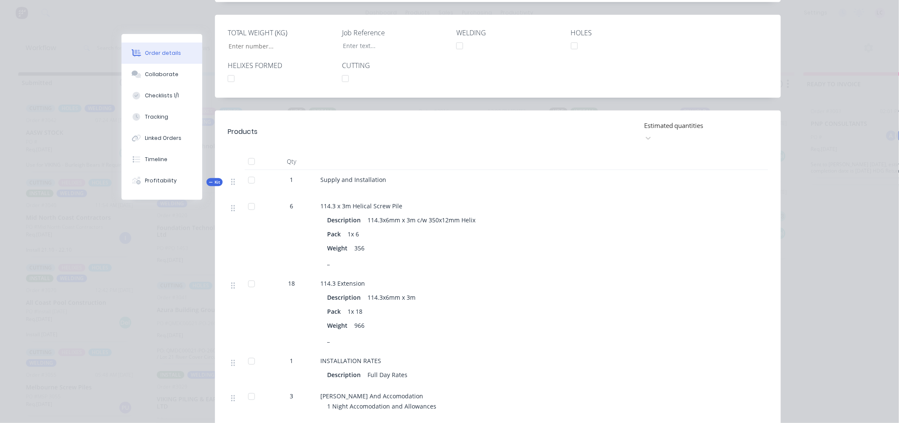
scroll to position [283, 0]
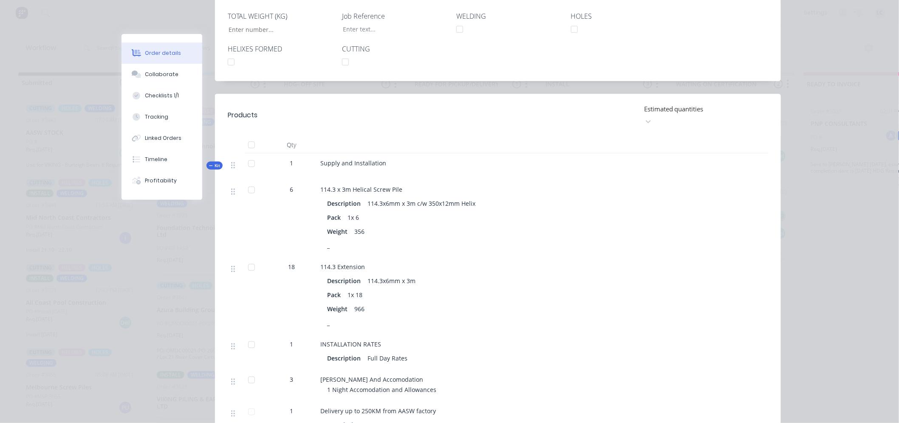
click at [115, 253] on div "Order details Collaborate Checklists 1/1 Tracking Linked Orders Timeline Profit…" at bounding box center [450, 331] width 680 height 1161
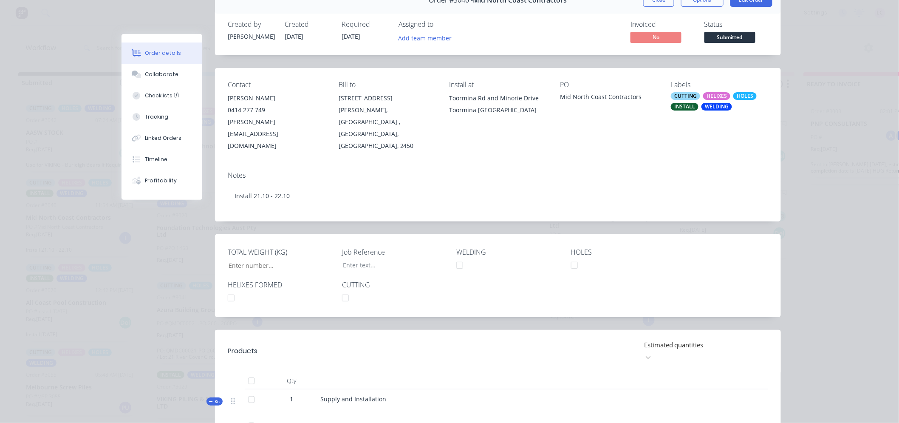
scroll to position [0, 0]
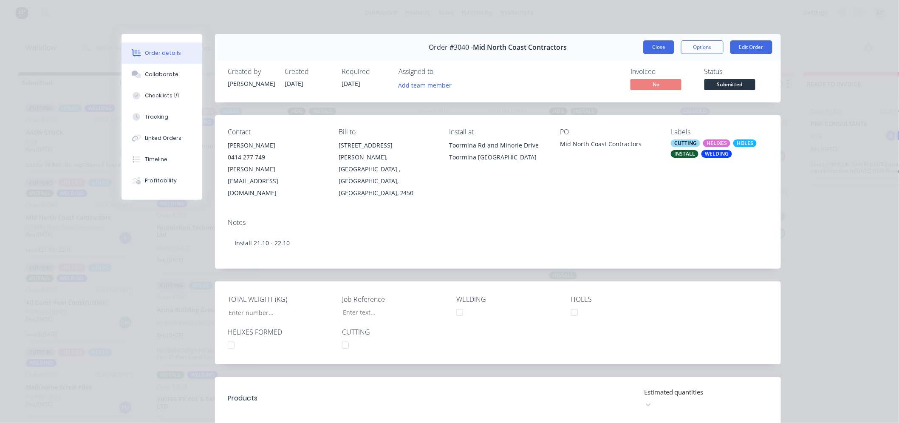
click at [655, 44] on button "Close" at bounding box center [658, 47] width 31 height 14
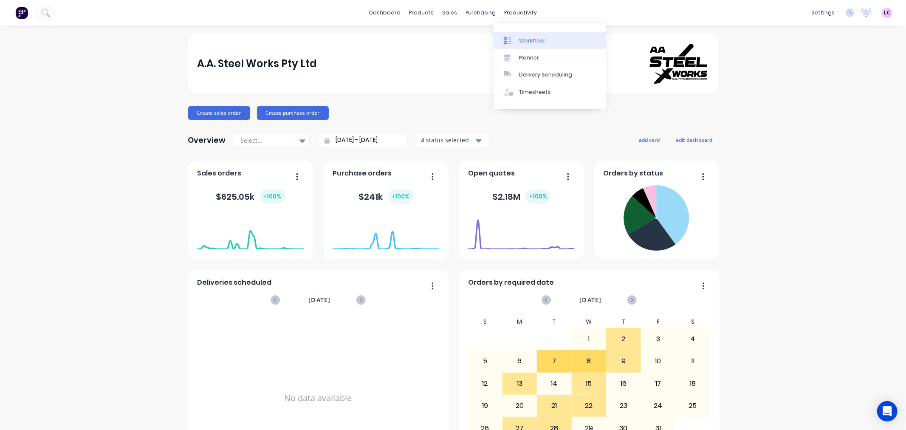
click at [513, 37] on div at bounding box center [510, 41] width 13 height 8
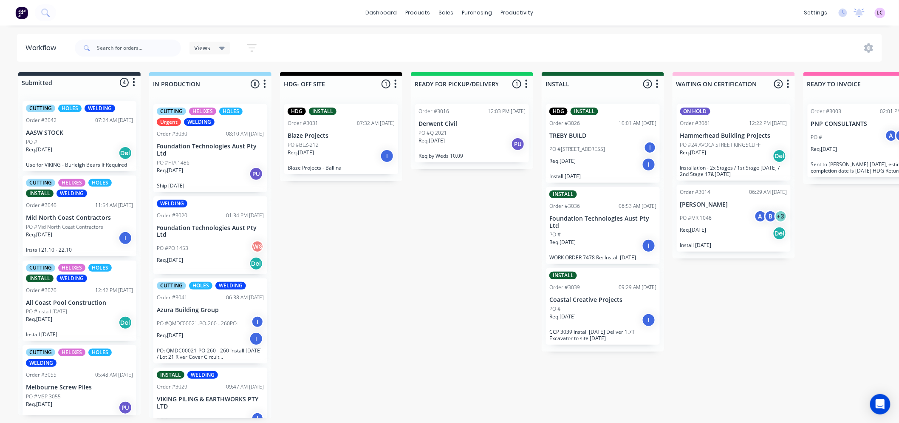
scroll to position [2, 0]
click at [67, 224] on p "PO #Mid North Coast Contractors" at bounding box center [64, 225] width 77 height 8
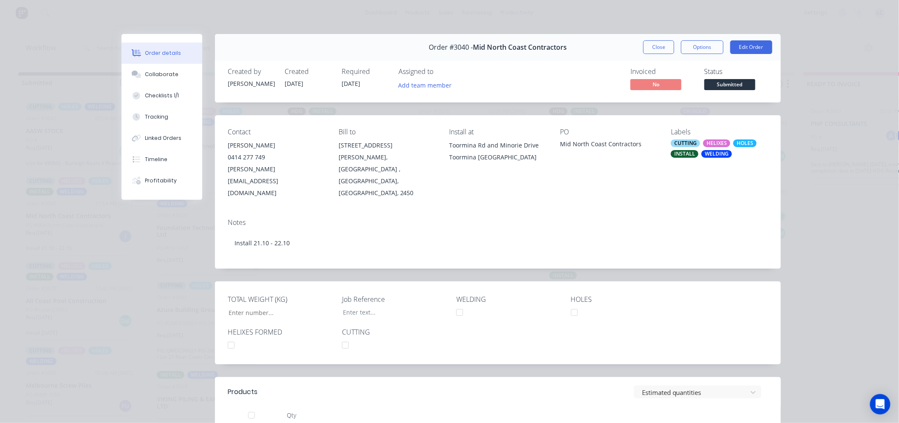
click at [714, 142] on div "HELIXES" at bounding box center [716, 143] width 27 height 8
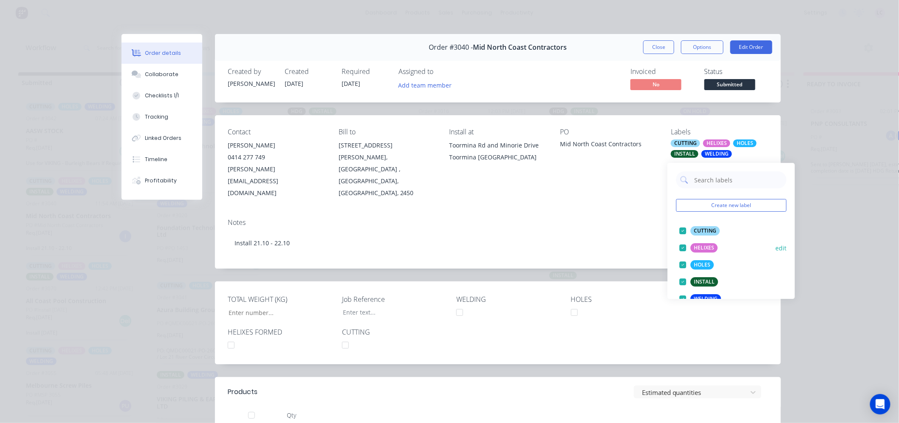
click at [682, 243] on div at bounding box center [682, 247] width 17 height 17
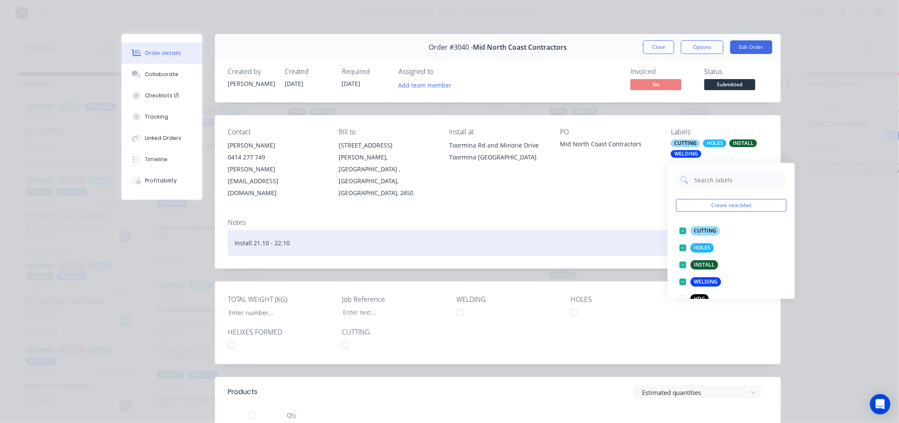
click at [306, 230] on div "Install 21.10 - 22.10" at bounding box center [498, 243] width 541 height 26
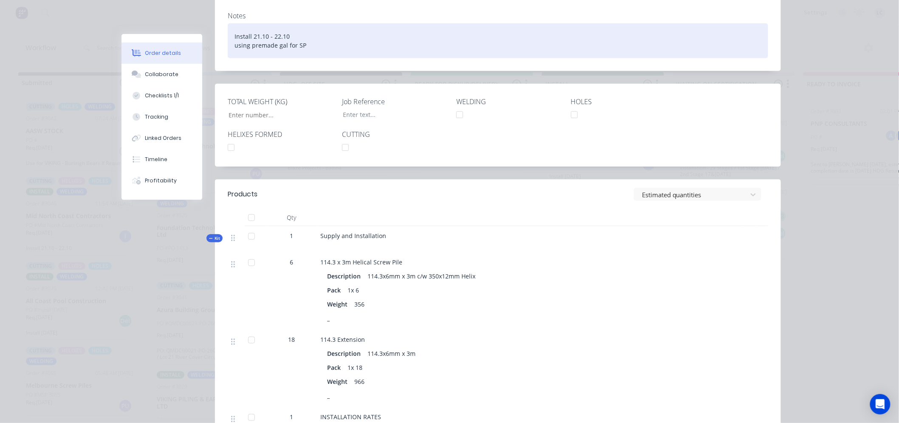
scroll to position [0, 0]
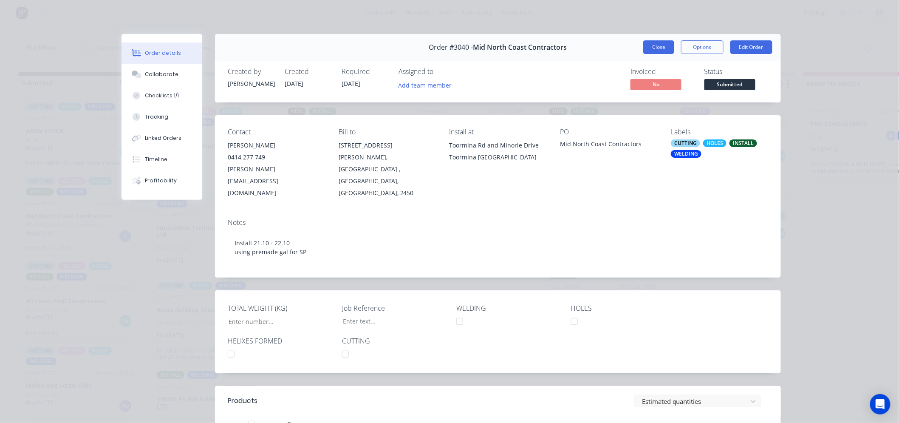
click at [651, 47] on button "Close" at bounding box center [658, 47] width 31 height 14
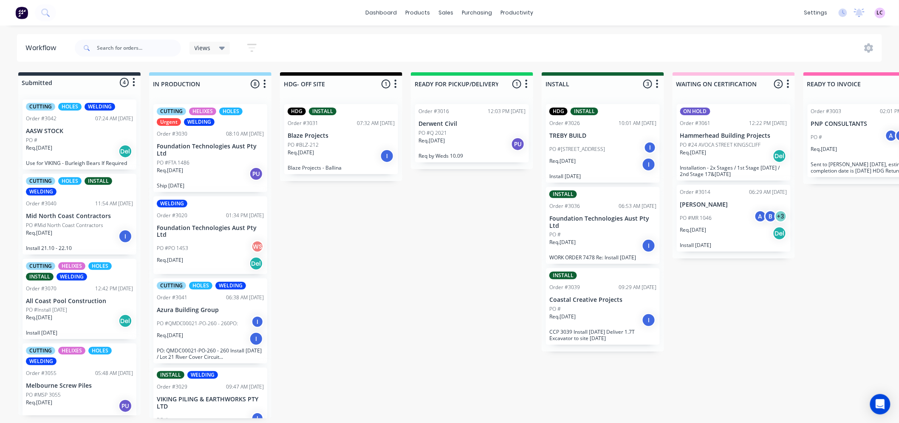
click at [57, 235] on div "Req. 21/10/25 I" at bounding box center [79, 236] width 107 height 14
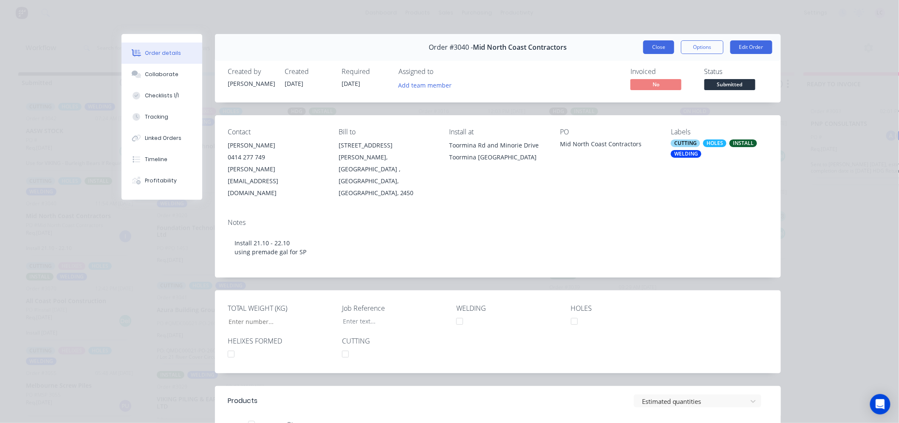
click at [660, 51] on button "Close" at bounding box center [658, 47] width 31 height 14
